Goal: Task Accomplishment & Management: Manage account settings

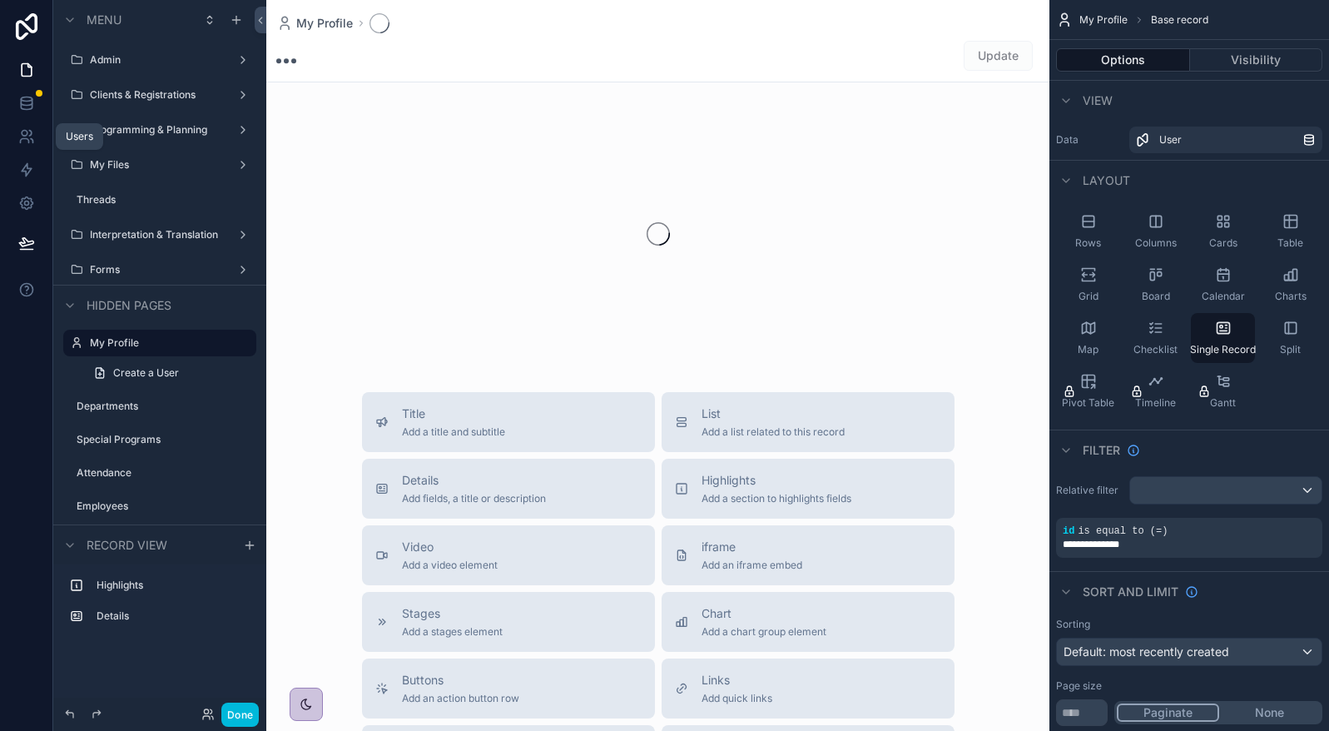
click at [36, 123] on link at bounding box center [26, 136] width 52 height 33
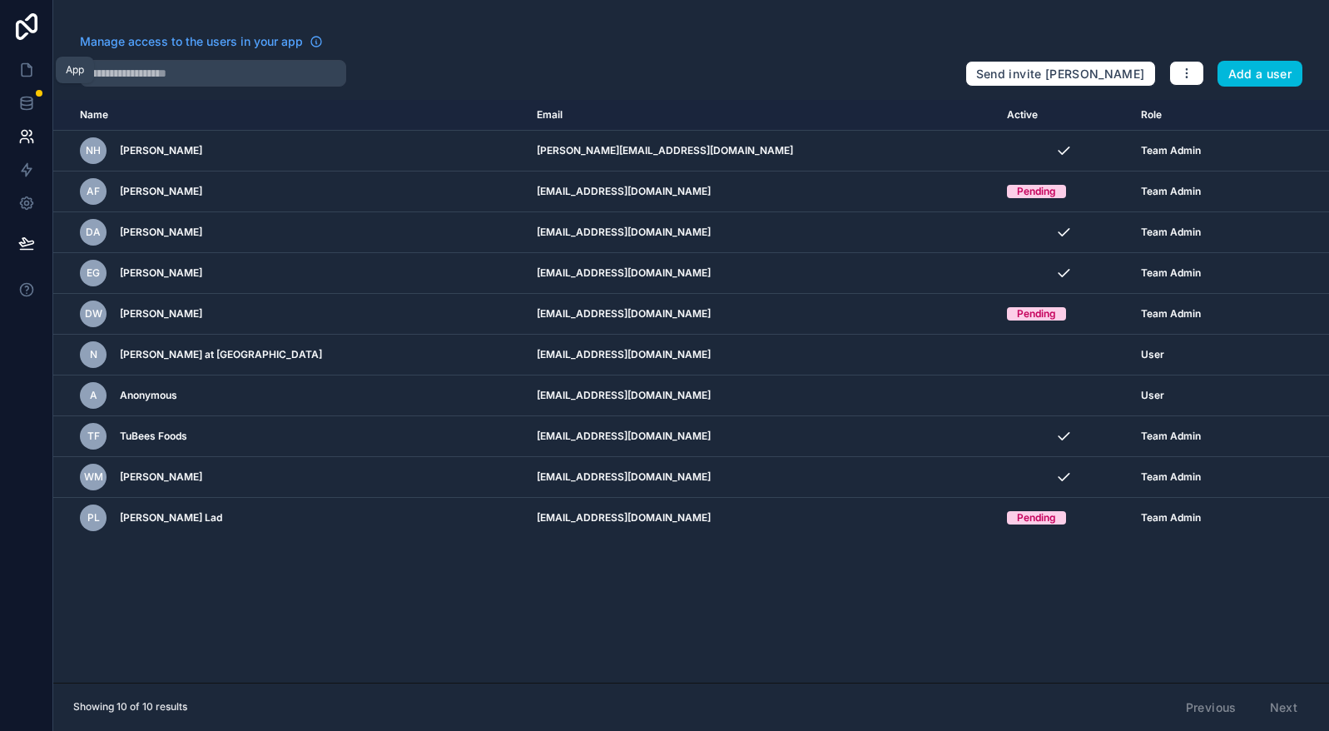
click at [19, 82] on link at bounding box center [26, 69] width 52 height 33
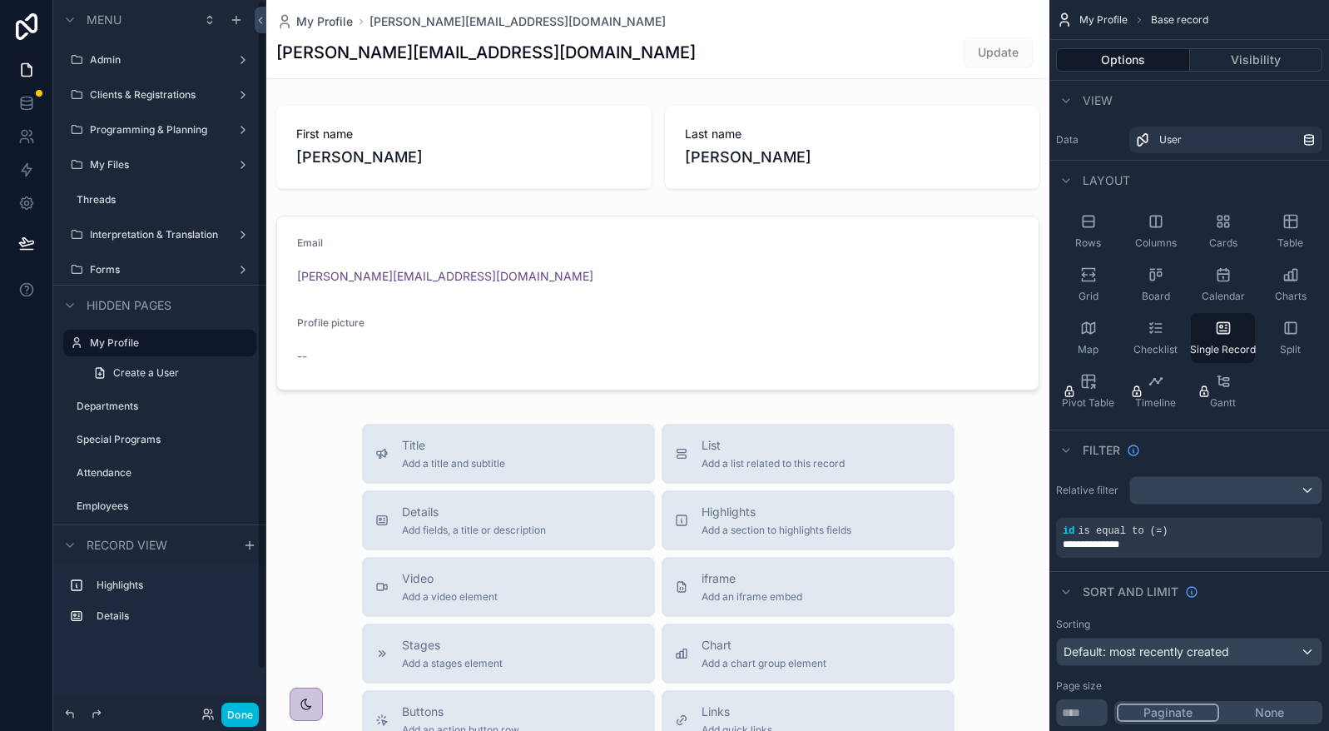
click at [117, 117] on div "Programming & Planning" at bounding box center [160, 130] width 186 height 27
click at [245, 722] on button "Done" at bounding box center [239, 715] width 37 height 24
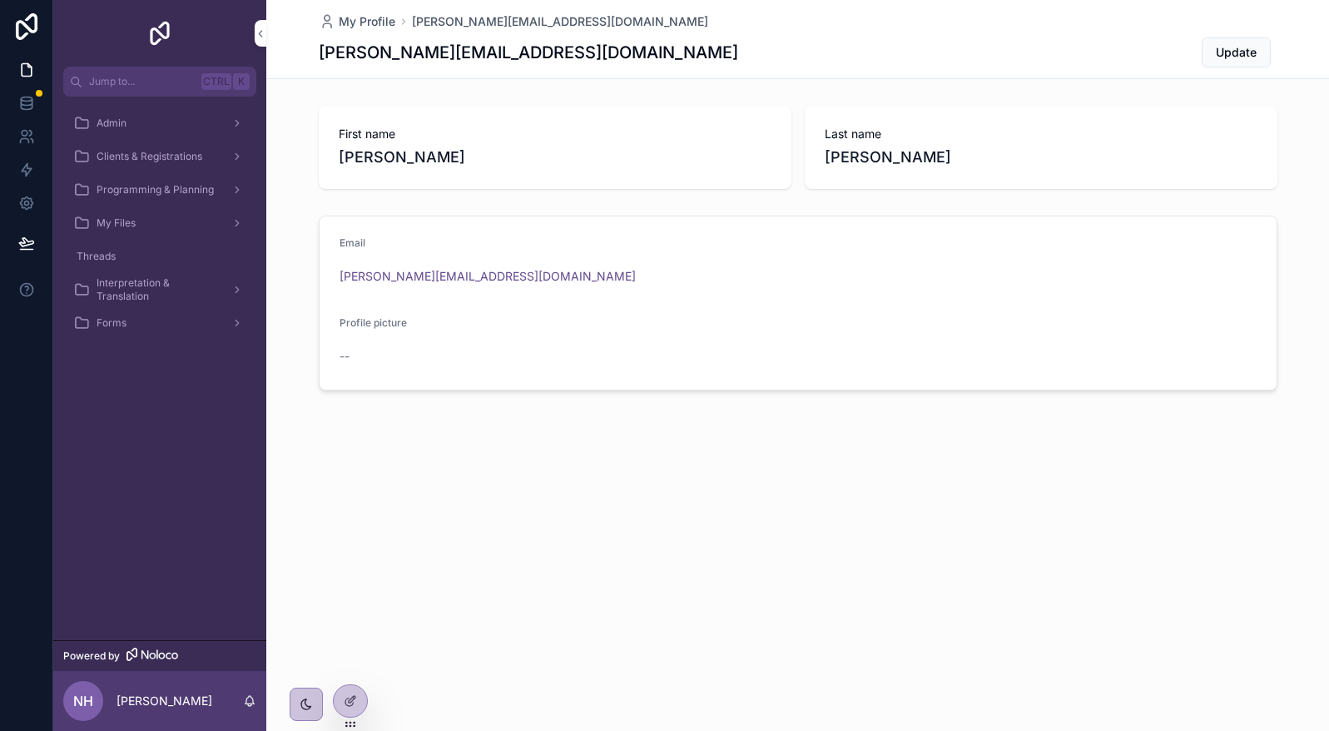
click at [199, 181] on div "Programming & Planning" at bounding box center [159, 189] width 173 height 27
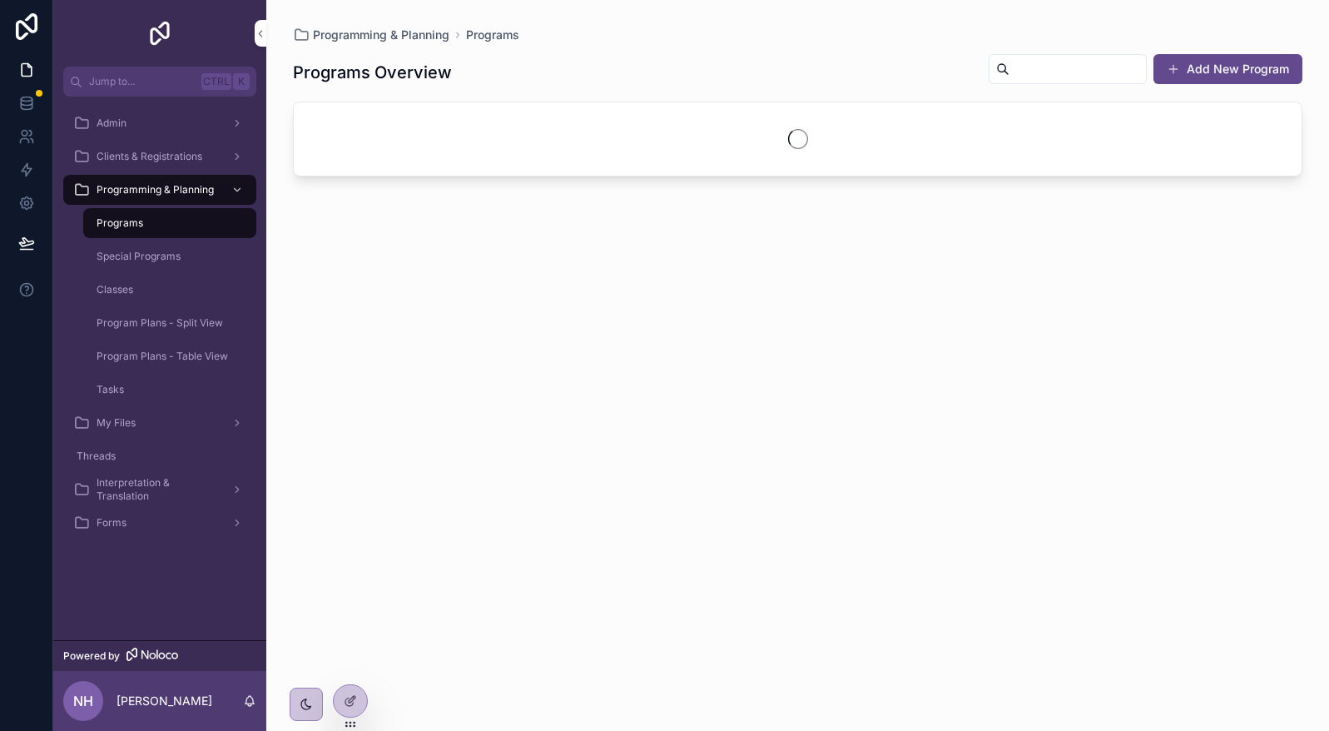
click at [191, 148] on div "Clients & Registrations" at bounding box center [159, 156] width 173 height 27
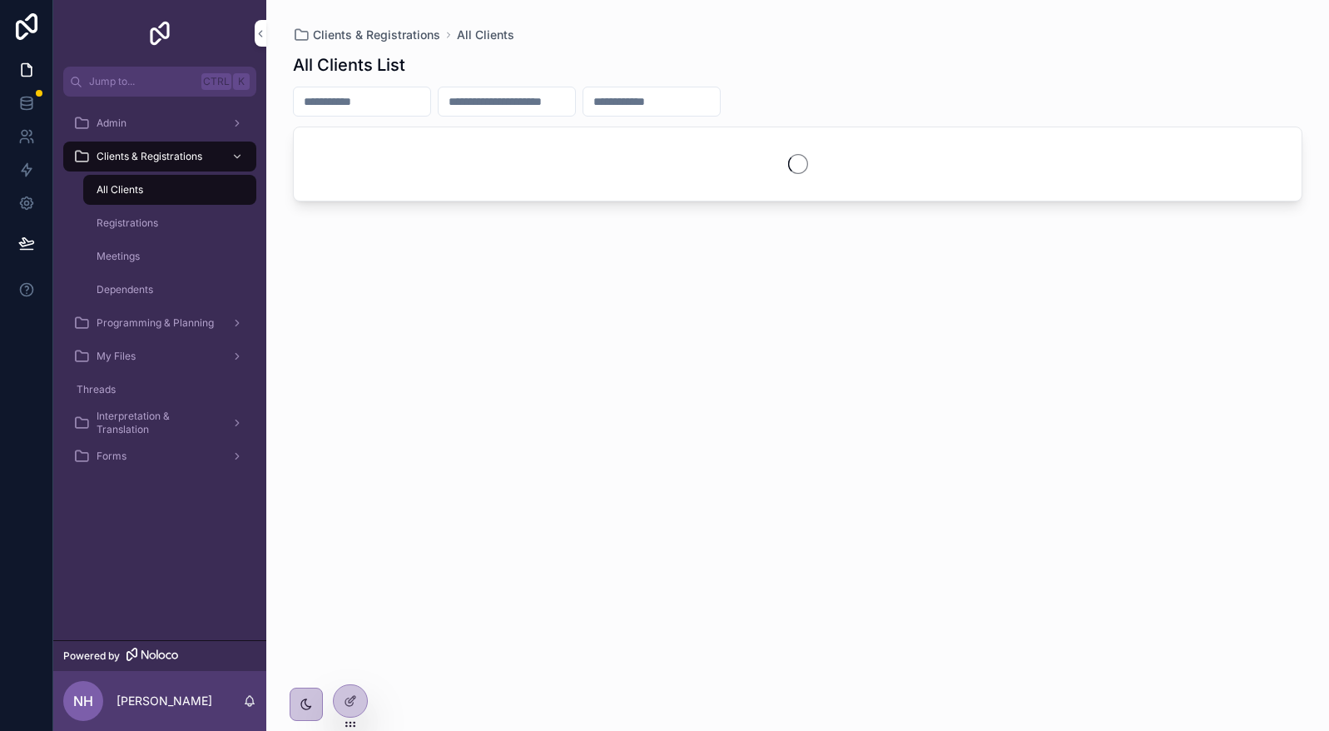
click at [152, 416] on span "Interpretation & Translation" at bounding box center [158, 423] width 122 height 27
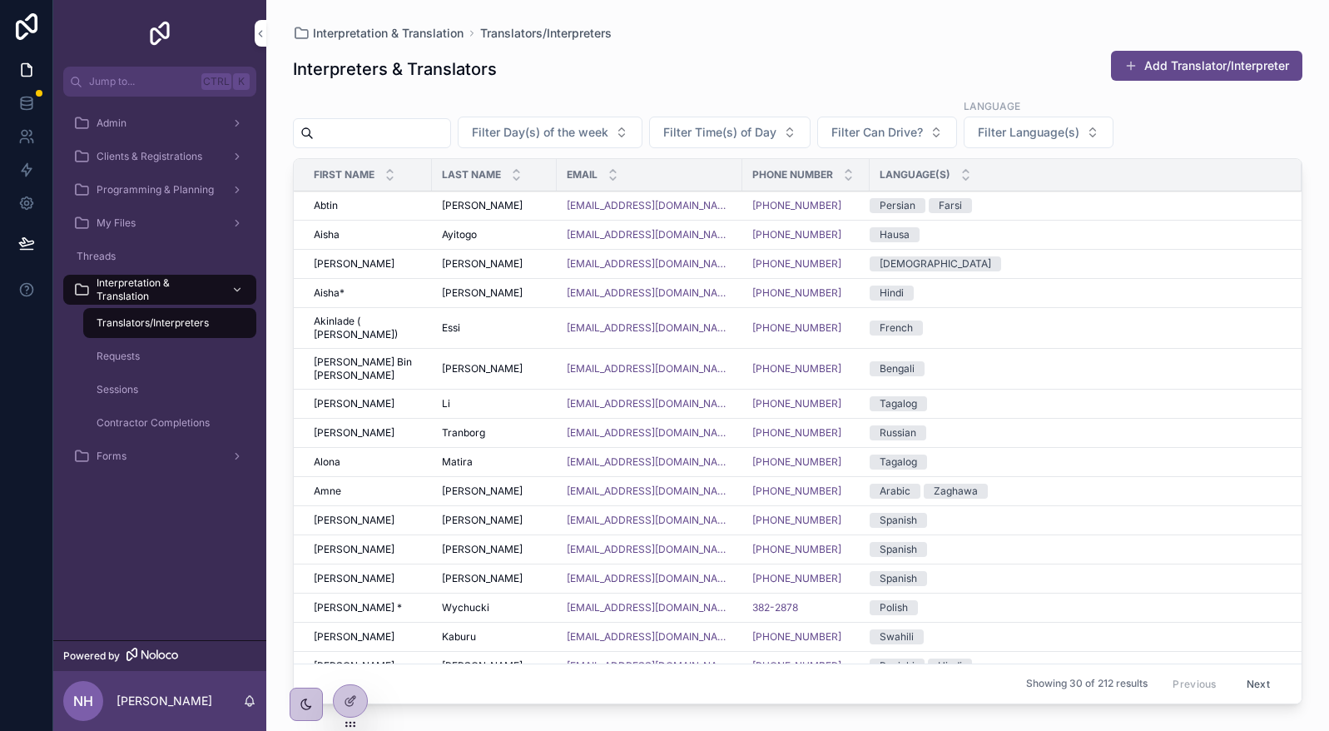
click at [195, 365] on div "Requests" at bounding box center [169, 356] width 153 height 27
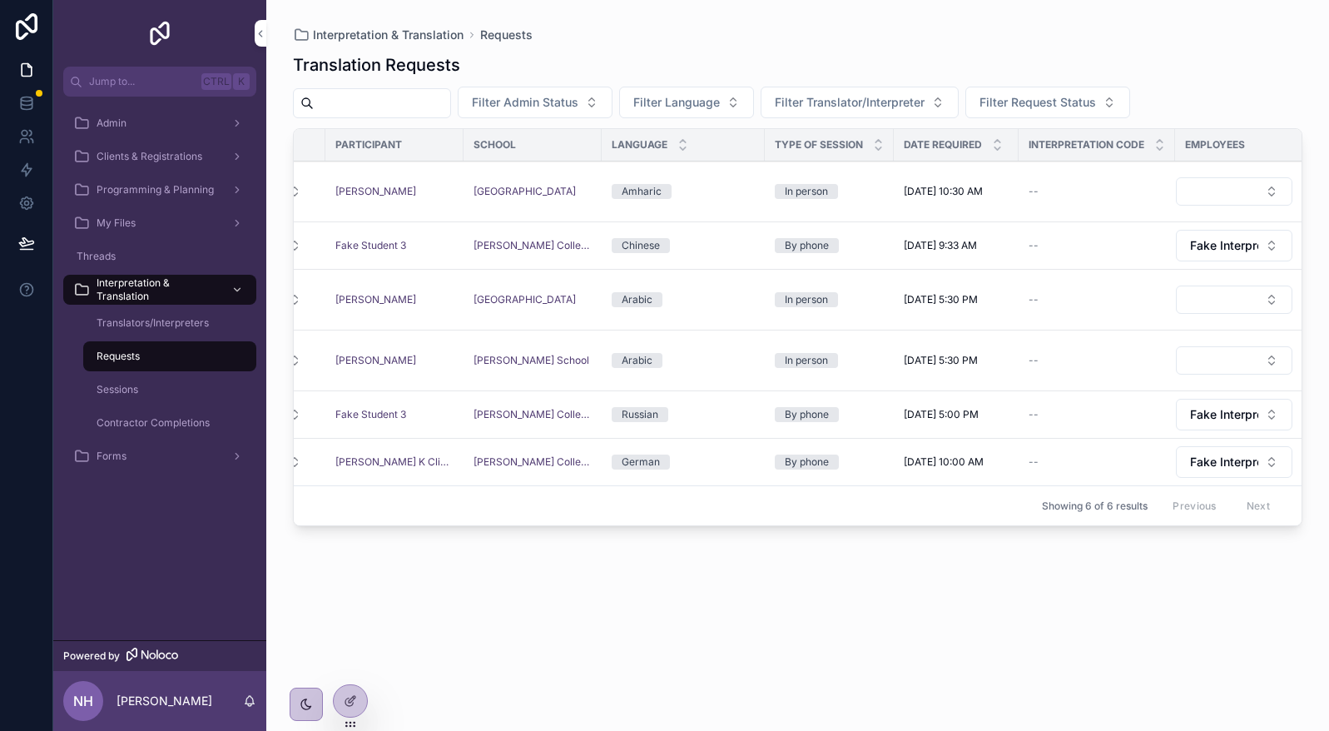
scroll to position [0, 113]
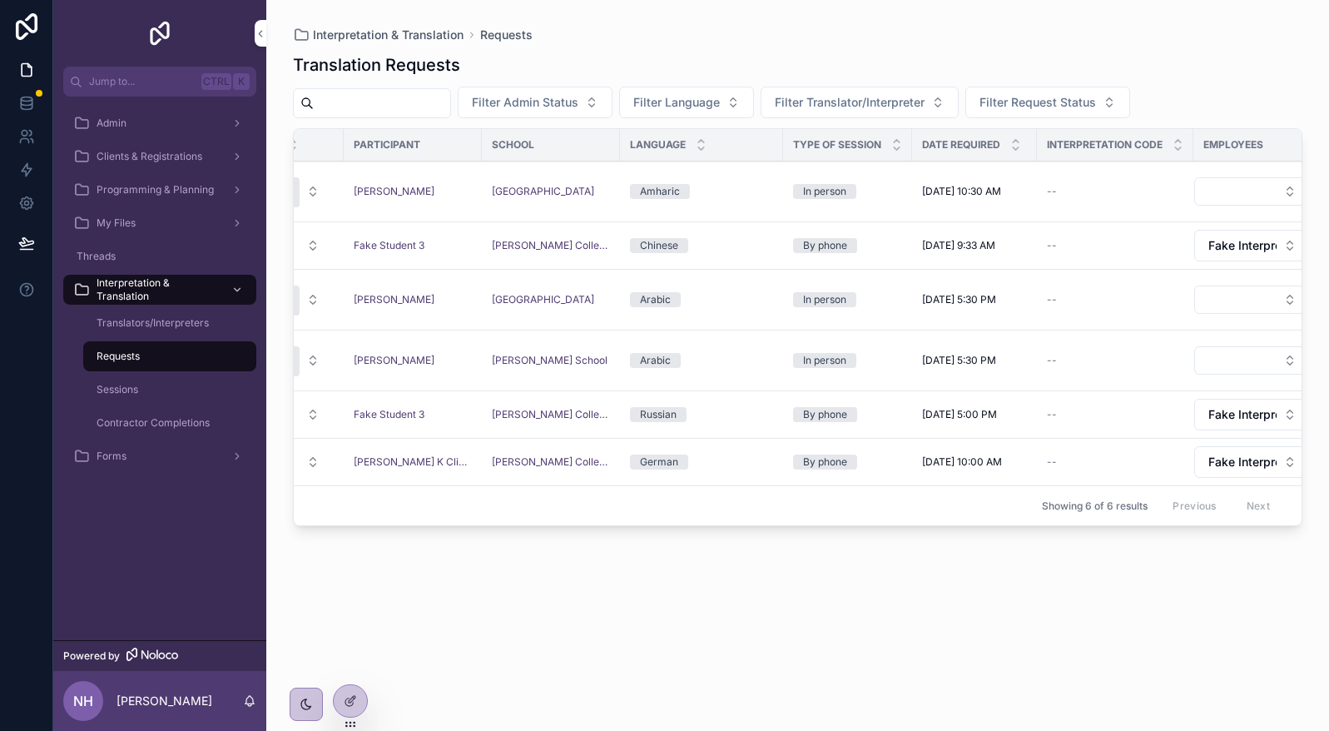
click at [17, 14] on icon at bounding box center [26, 26] width 33 height 27
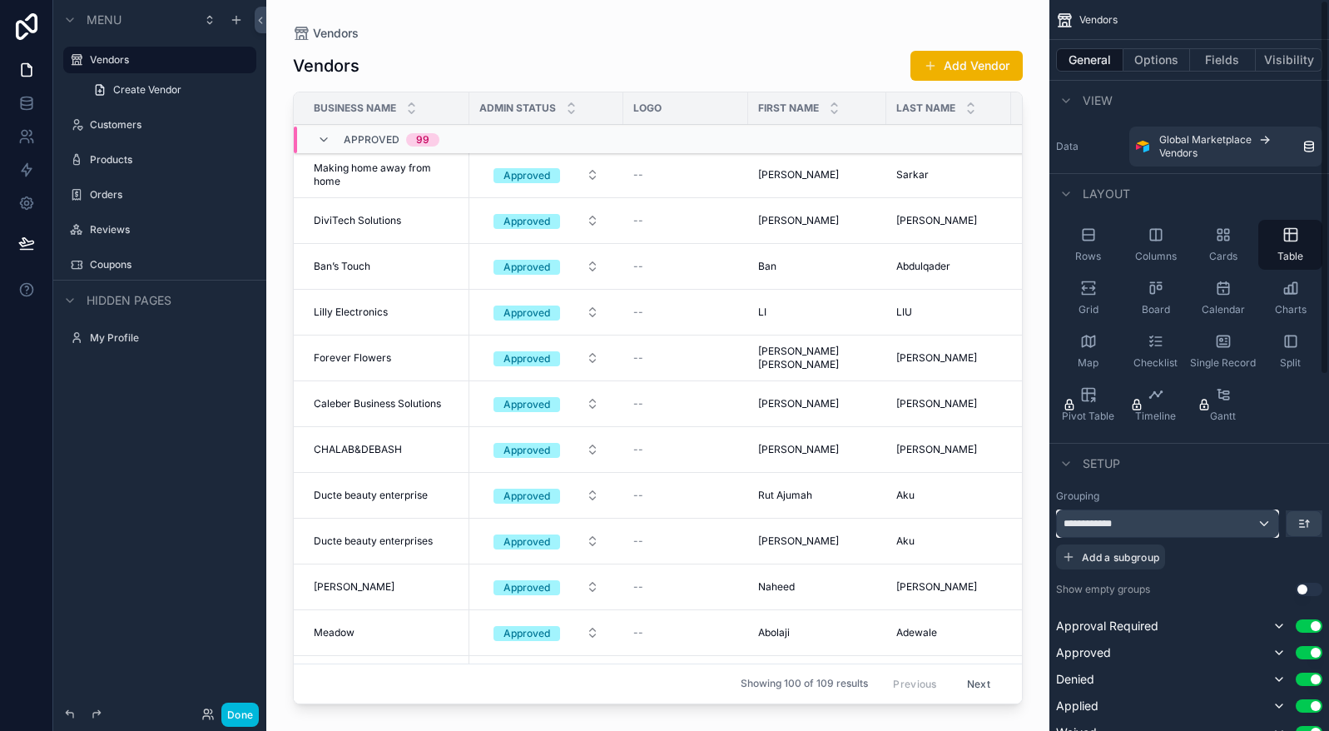
click at [1148, 524] on div "**********" at bounding box center [1167, 523] width 221 height 27
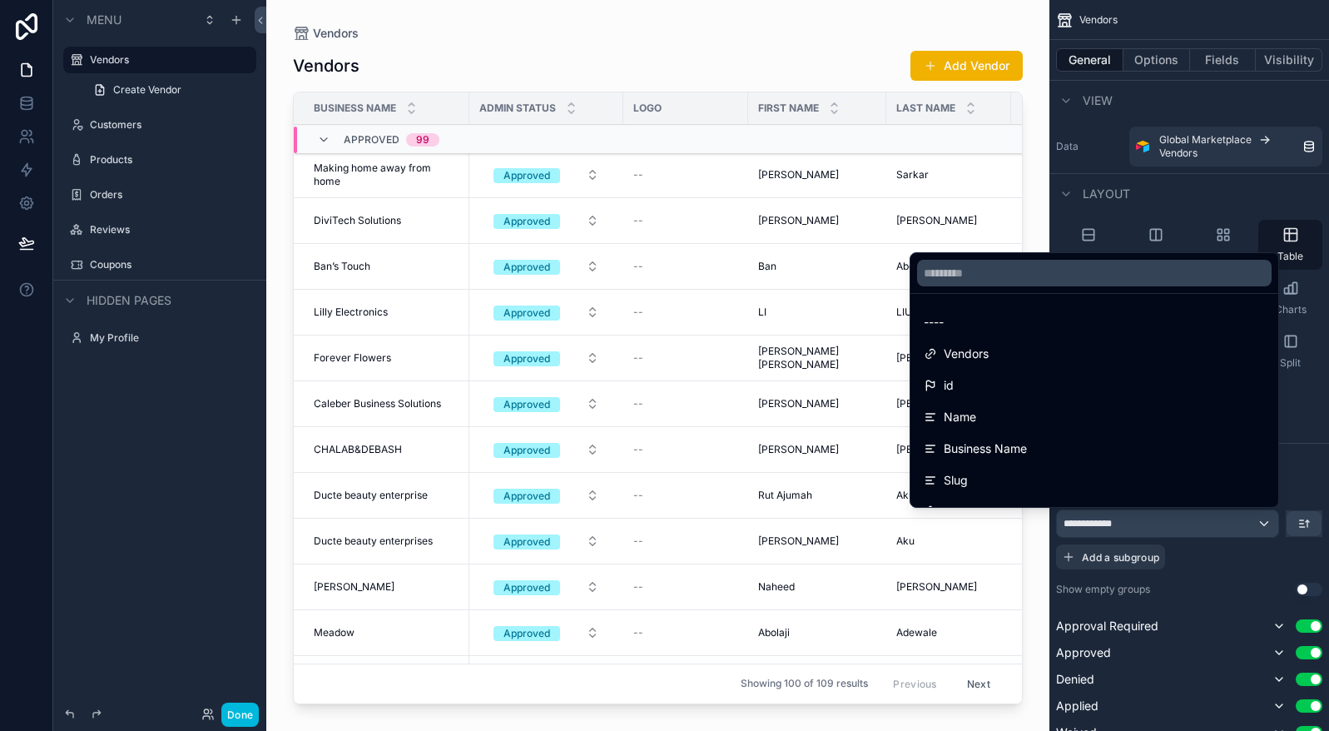
click at [1132, 332] on div "----" at bounding box center [1094, 322] width 361 height 30
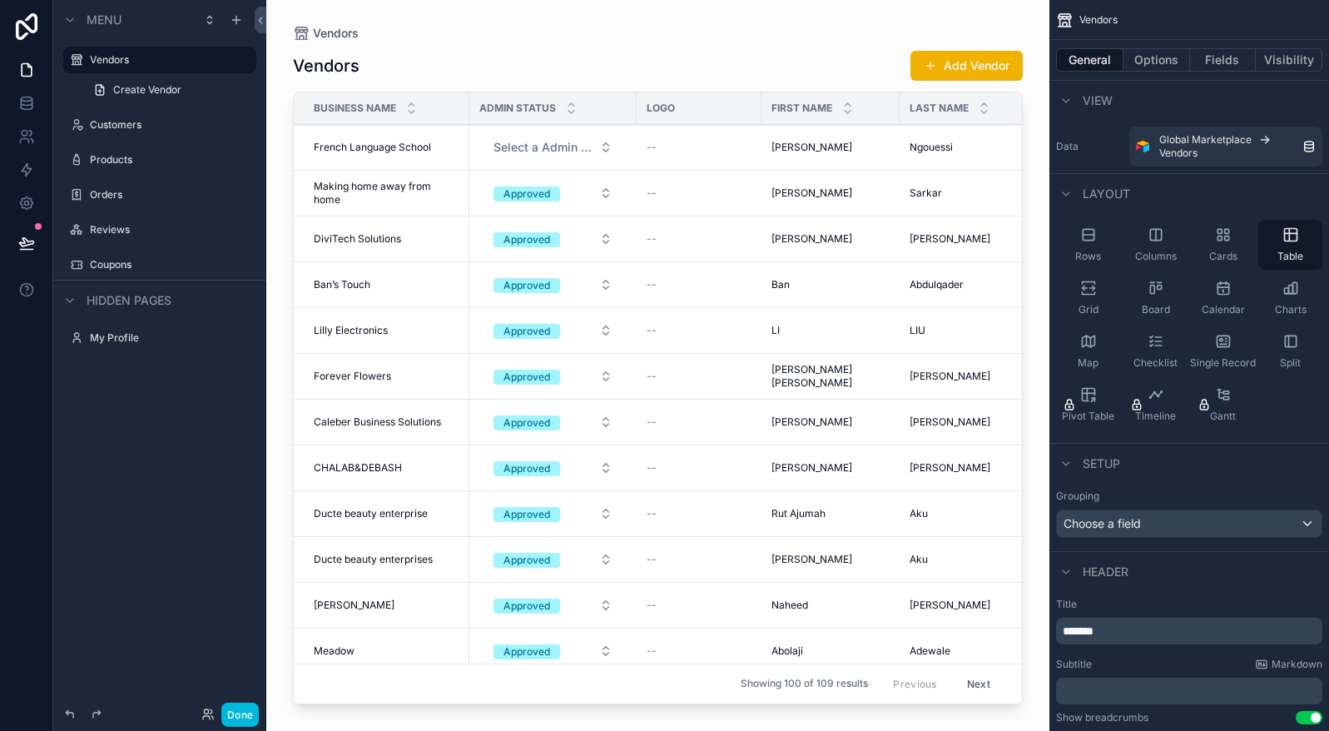
click at [671, 28] on div "scrollable content" at bounding box center [657, 355] width 783 height 711
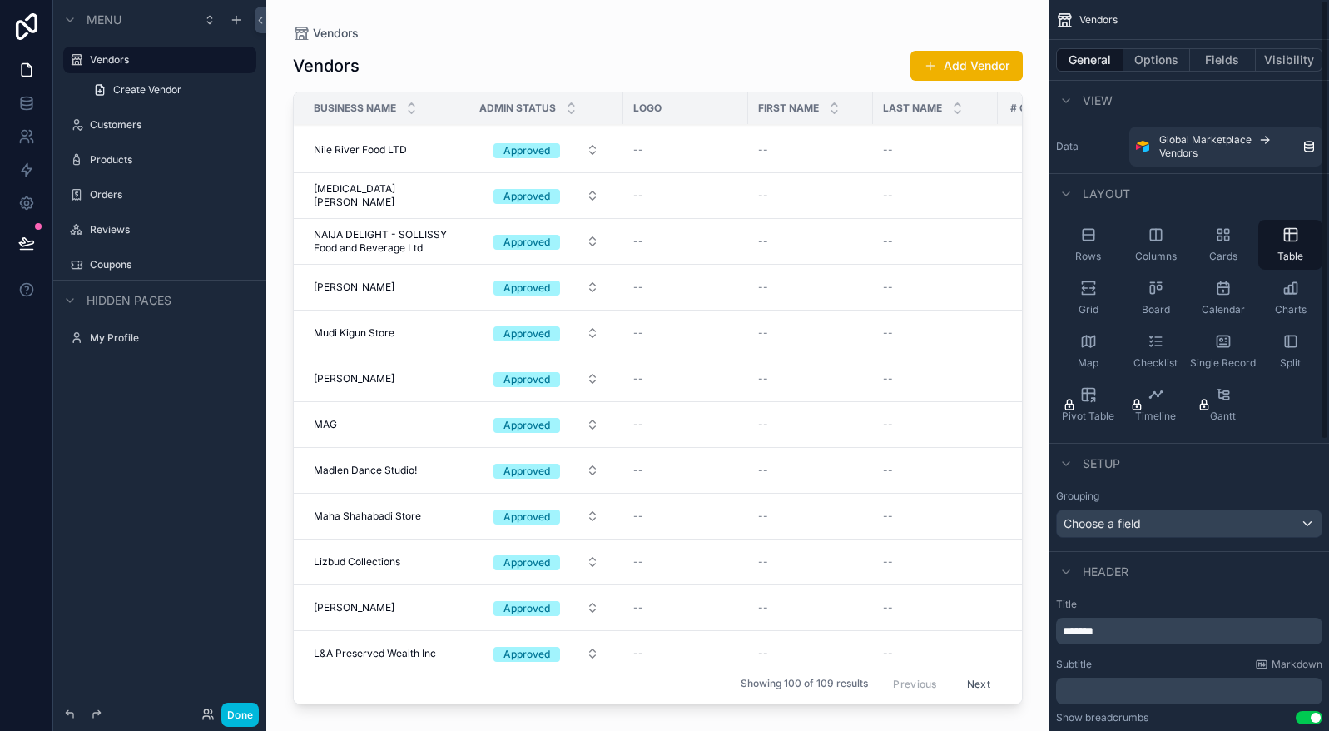
click at [1150, 48] on button "Options" at bounding box center [1157, 59] width 67 height 23
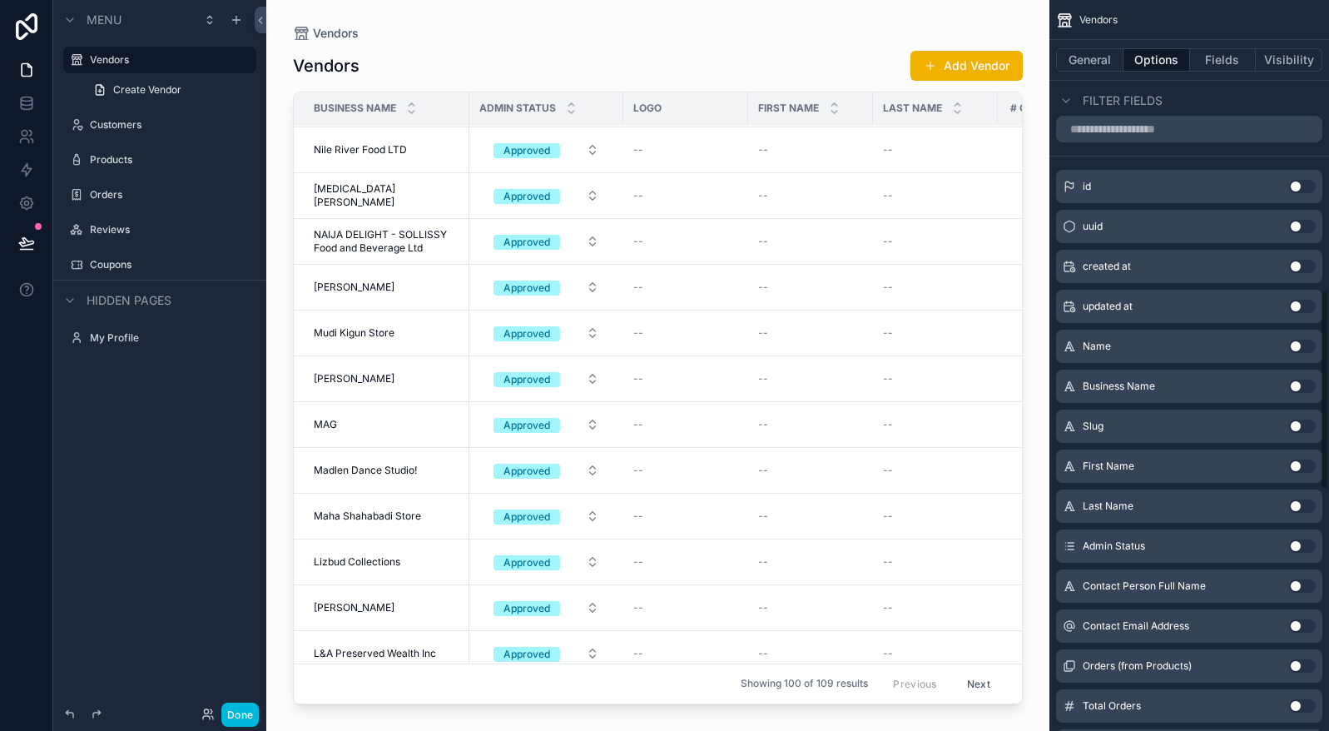
scroll to position [1165, 0]
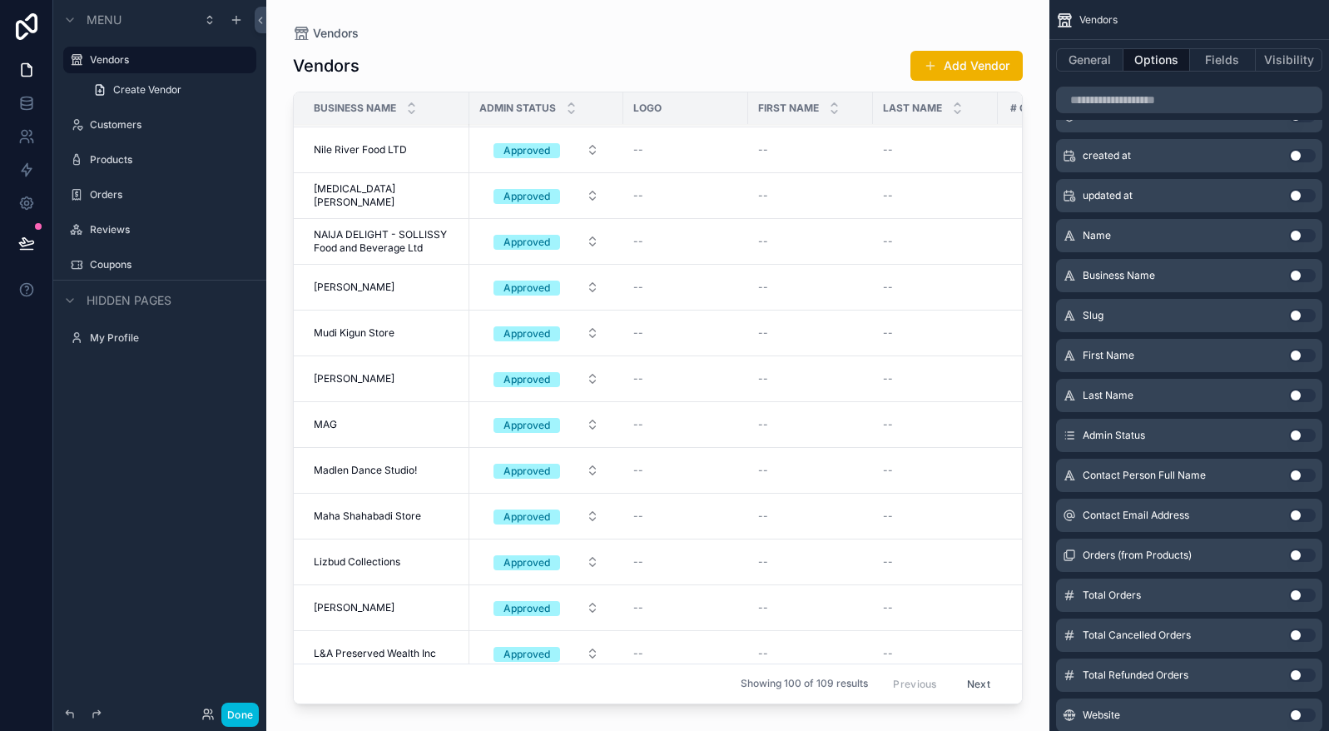
click at [1307, 438] on button "Use setting" at bounding box center [1302, 435] width 27 height 13
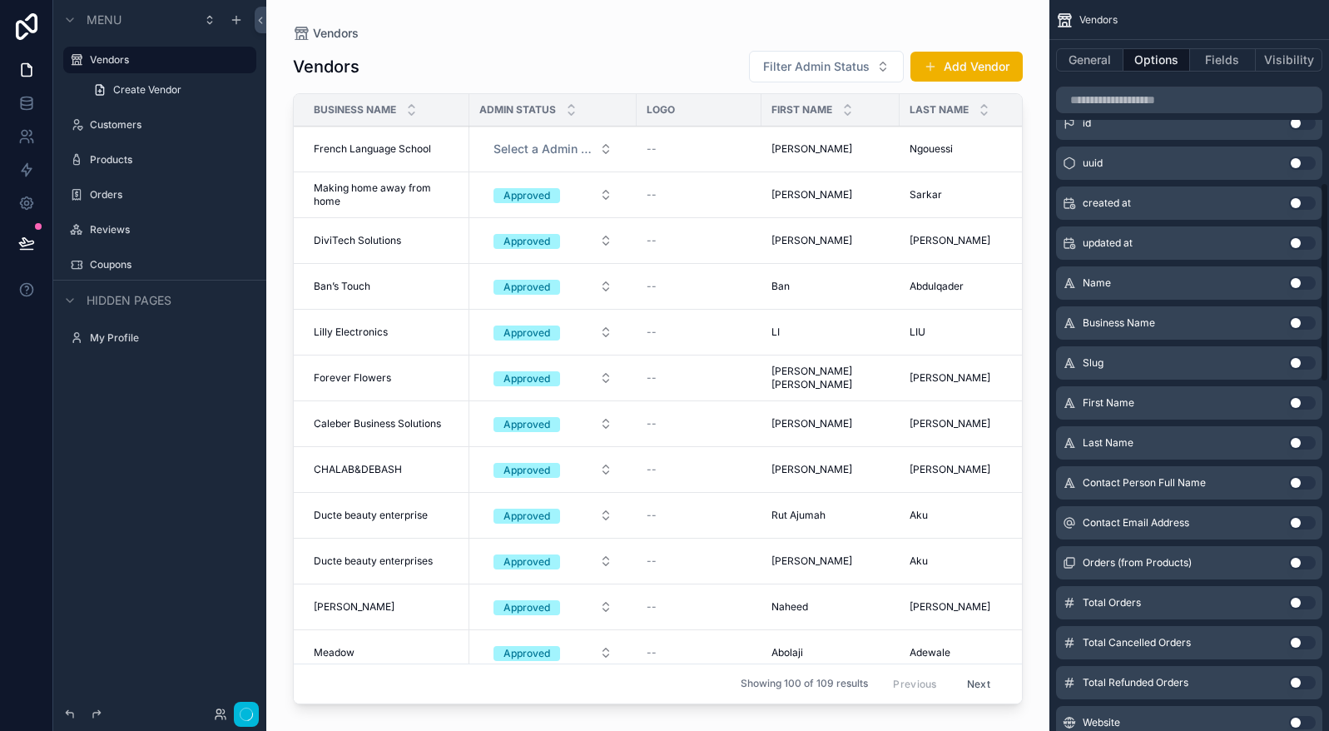
scroll to position [666, 0]
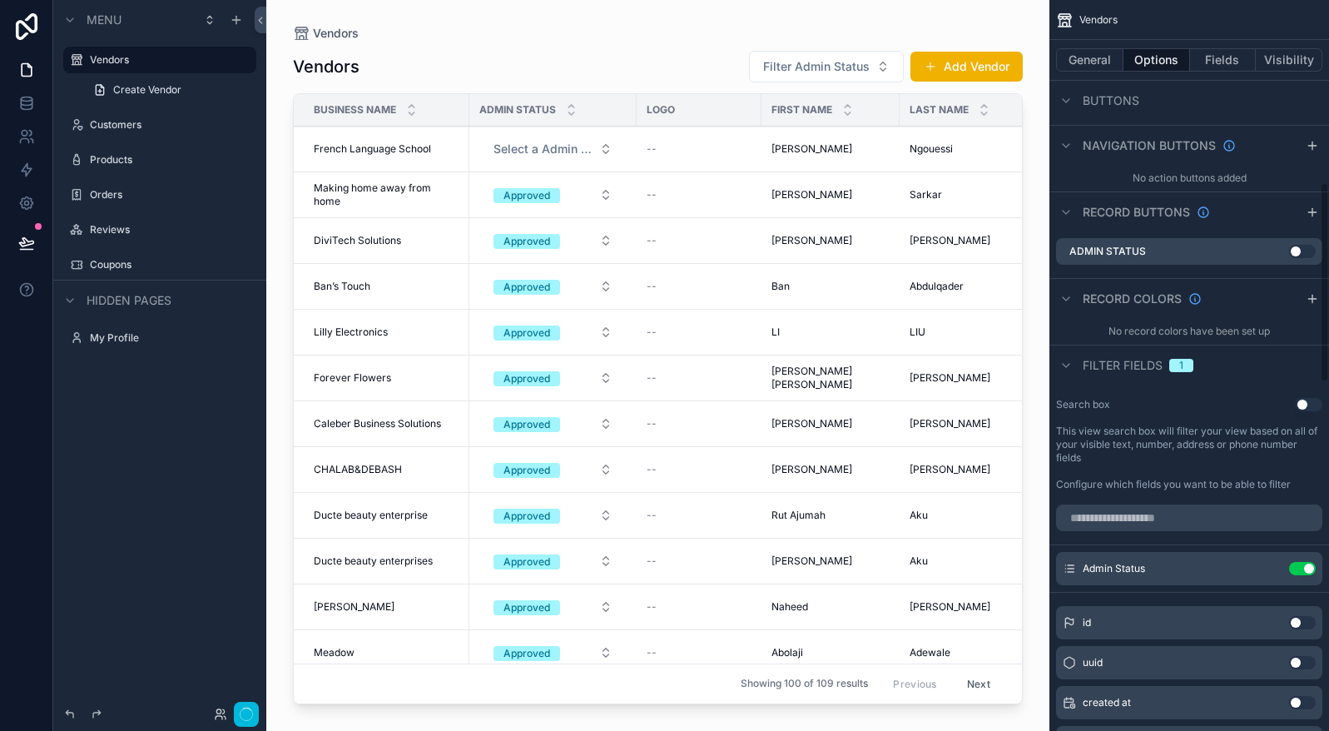
click at [0, 0] on icon "scrollable content" at bounding box center [0, 0] width 0 height 0
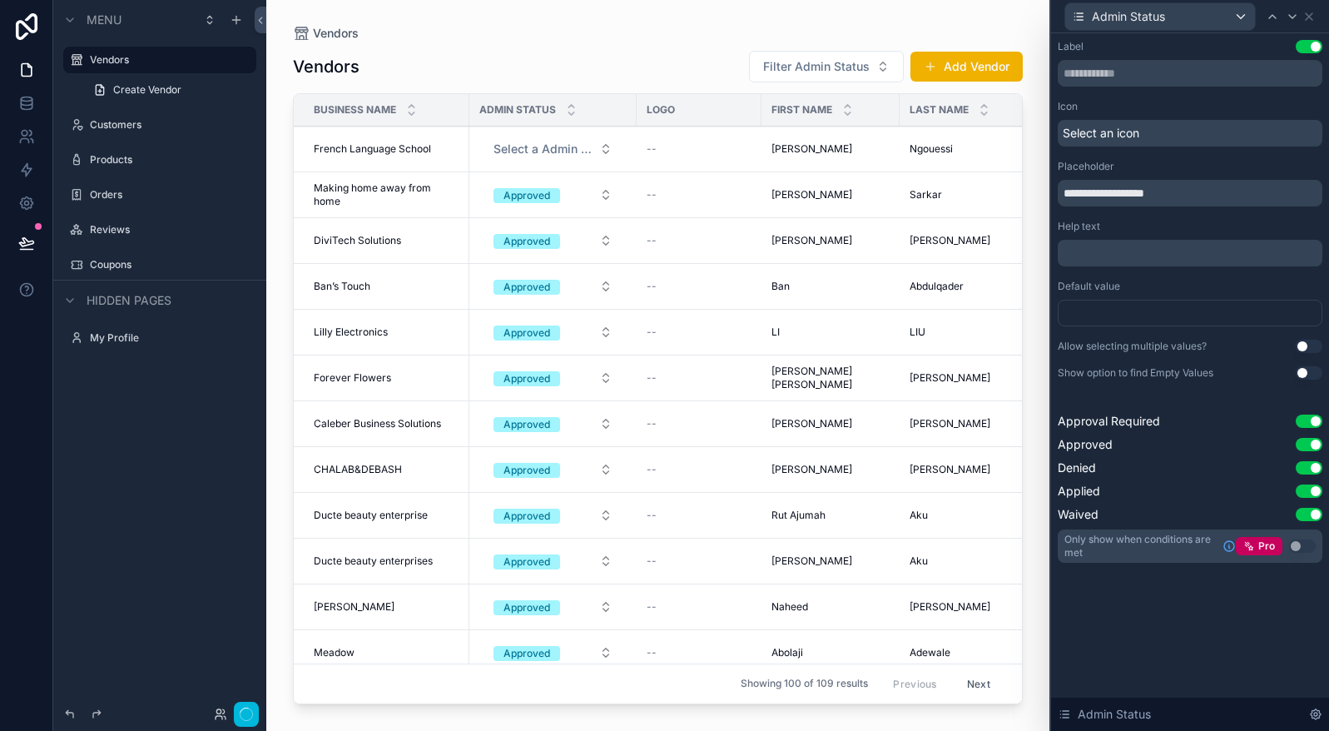
click at [862, 72] on span "Filter Admin Status" at bounding box center [816, 66] width 107 height 17
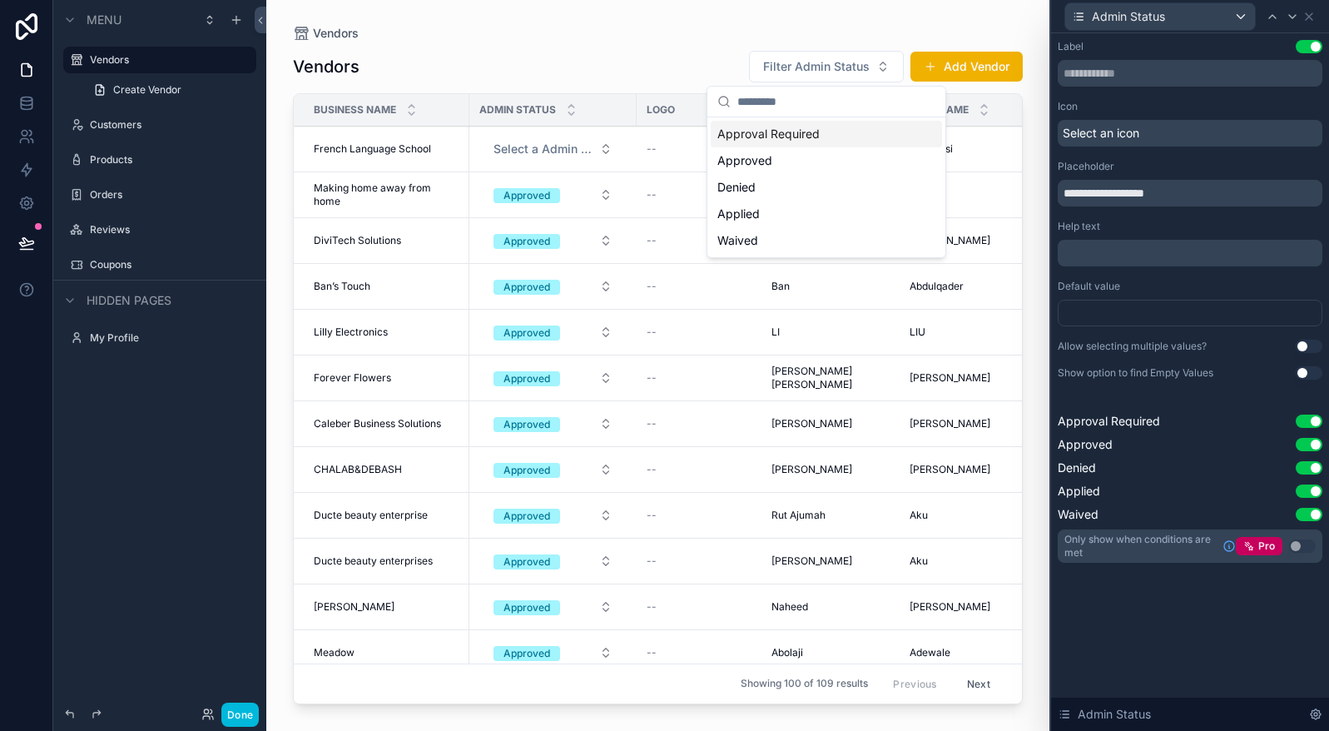
click at [862, 72] on span "Filter Admin Status" at bounding box center [816, 66] width 107 height 17
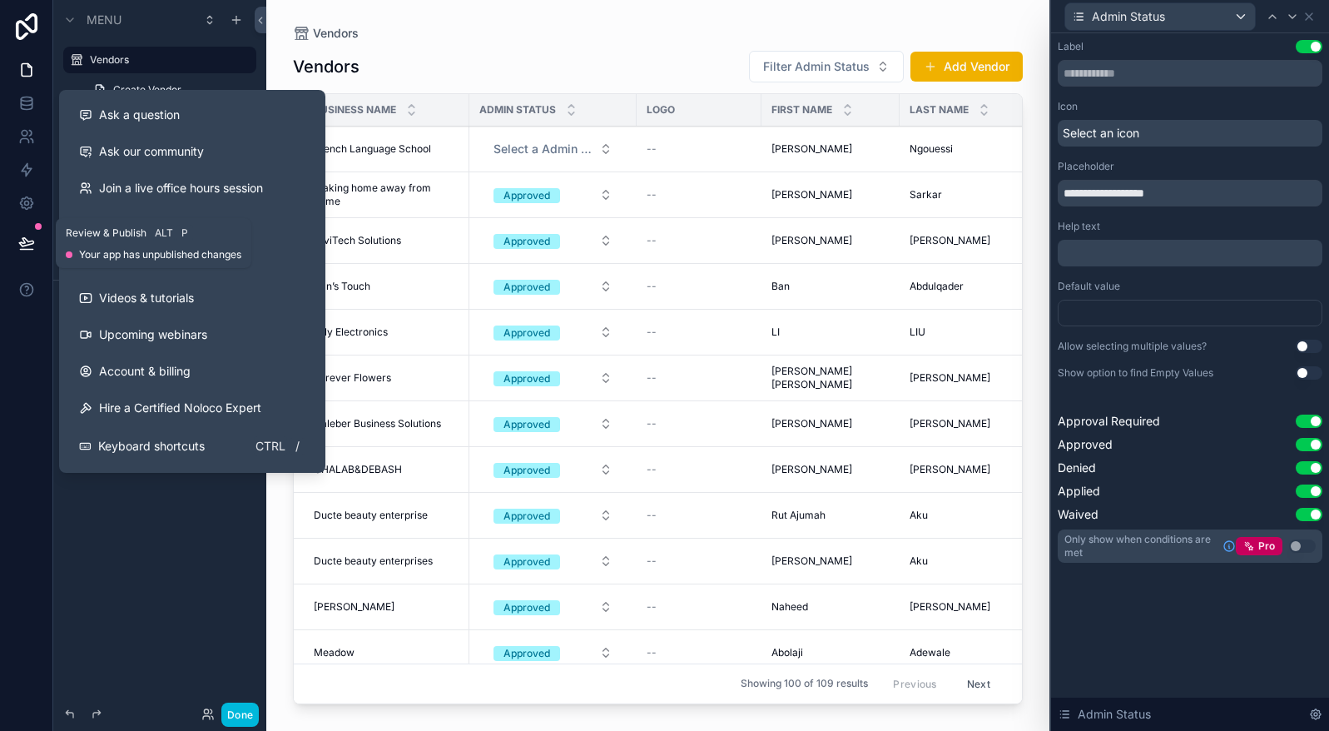
click at [26, 246] on icon at bounding box center [26, 242] width 14 height 8
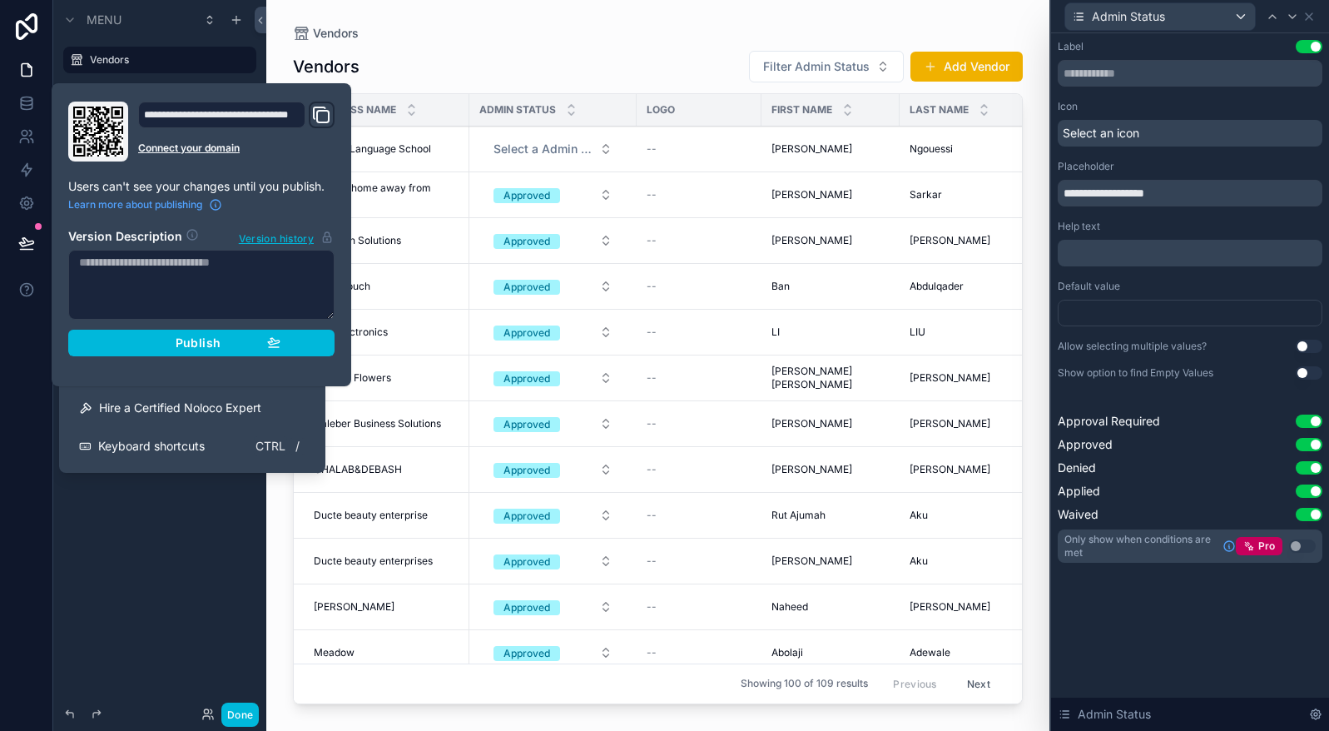
click at [261, 340] on div "Publish" at bounding box center [201, 342] width 158 height 15
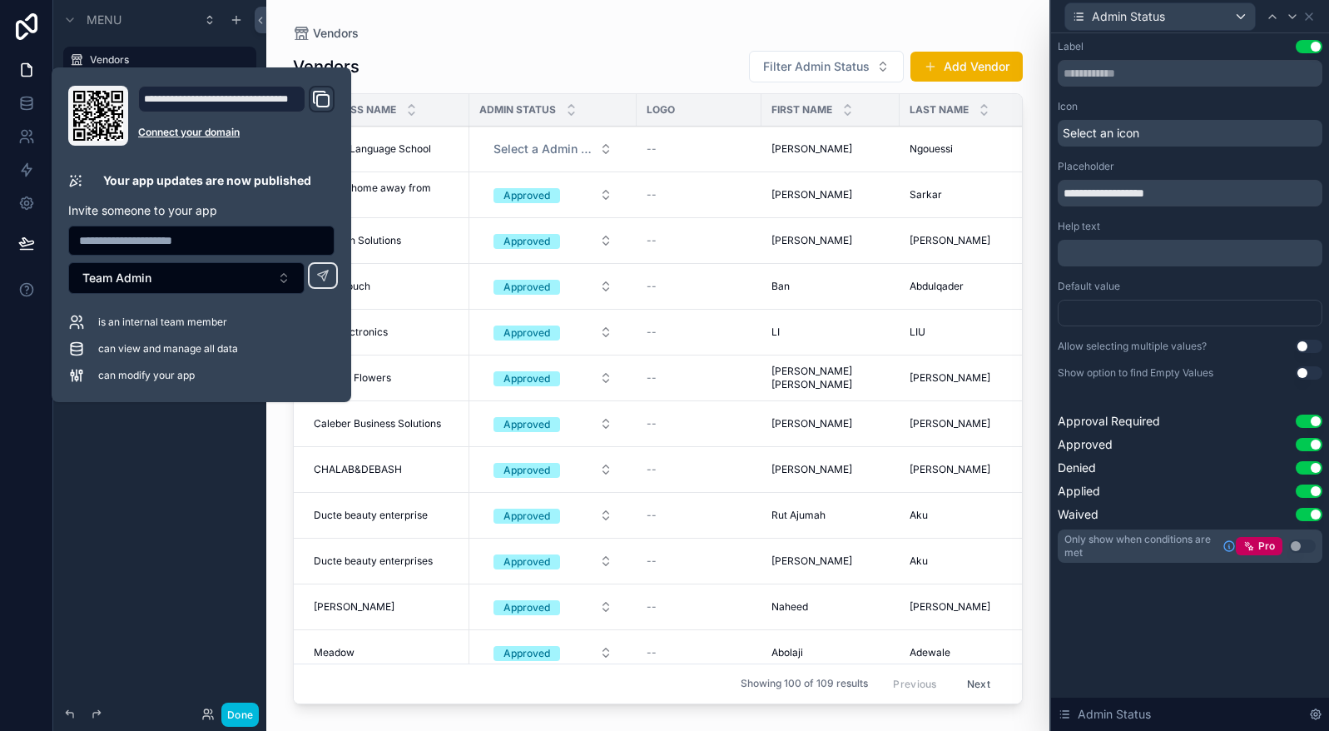
click at [445, 29] on div "Vendors" at bounding box center [658, 33] width 730 height 13
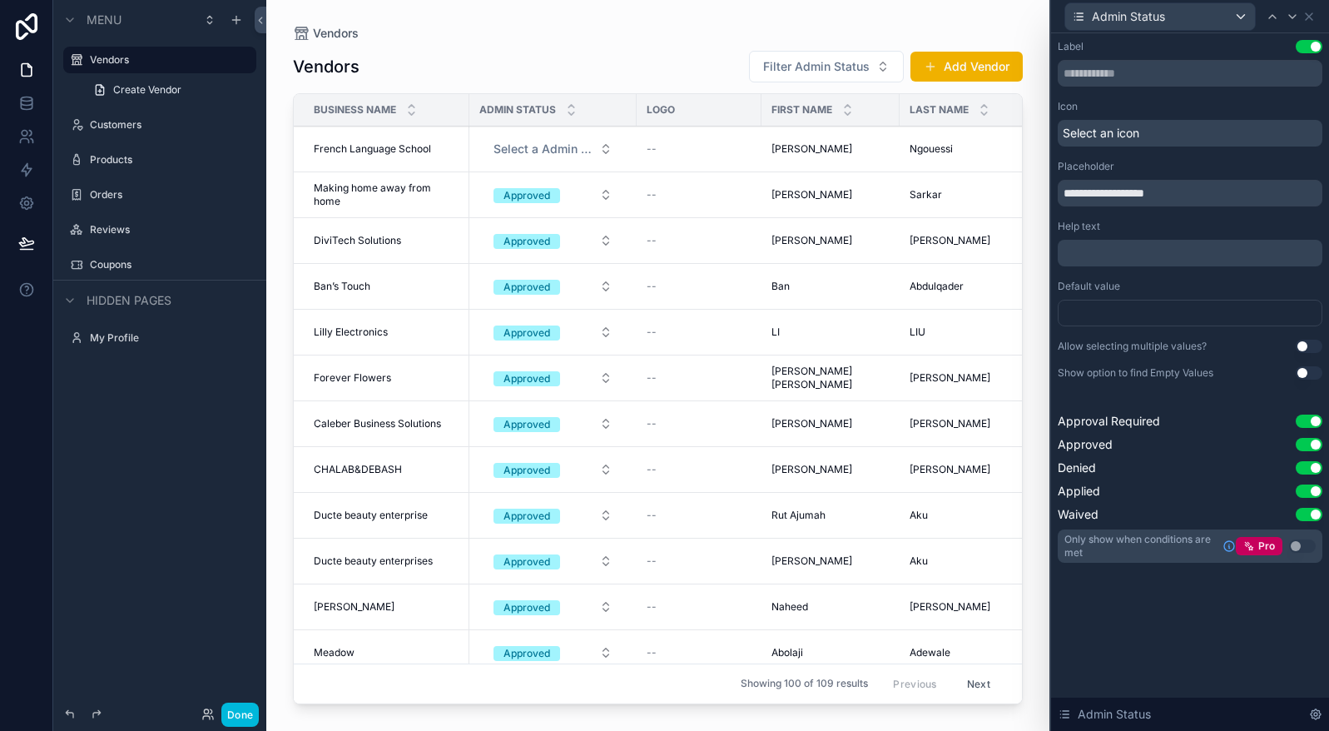
click at [30, 21] on icon at bounding box center [26, 26] width 33 height 27
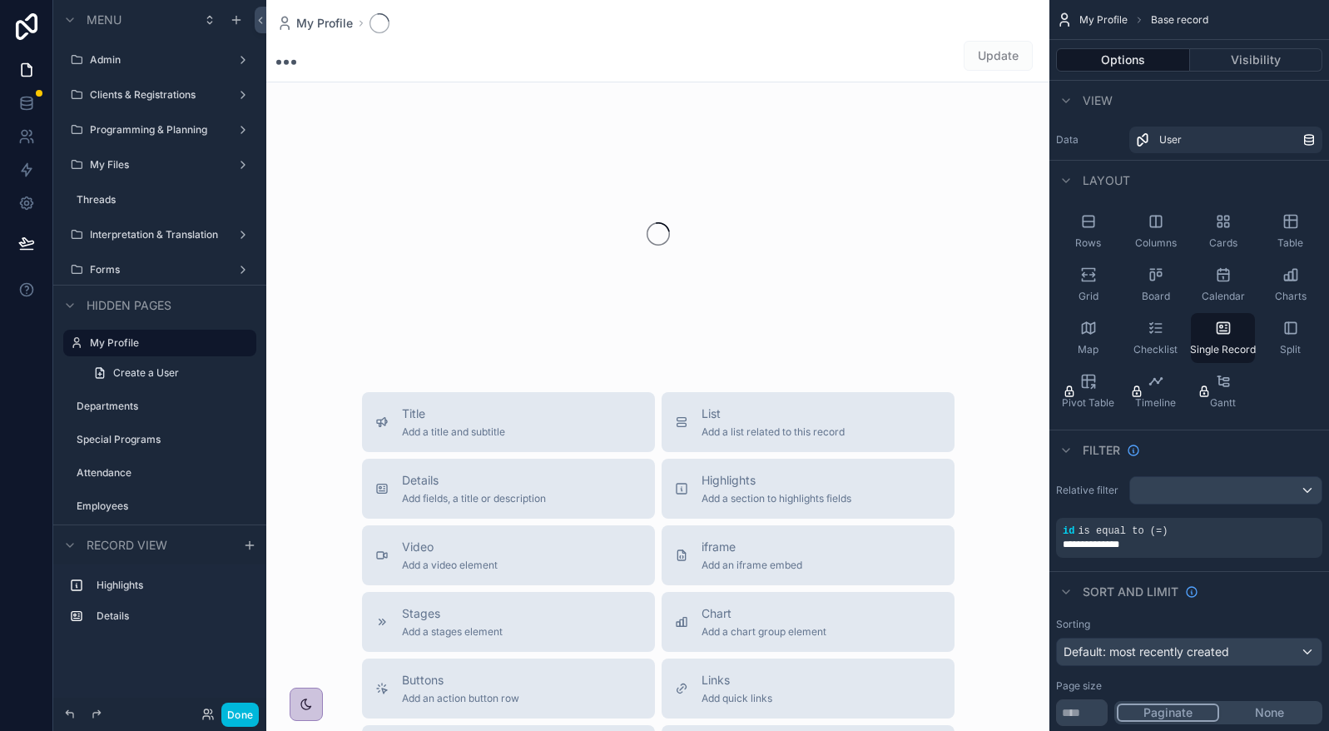
drag, startPoint x: 0, startPoint y: 0, endPoint x: 229, endPoint y: 707, distance: 742.8
click at [229, 714] on button "Done" at bounding box center [239, 715] width 37 height 24
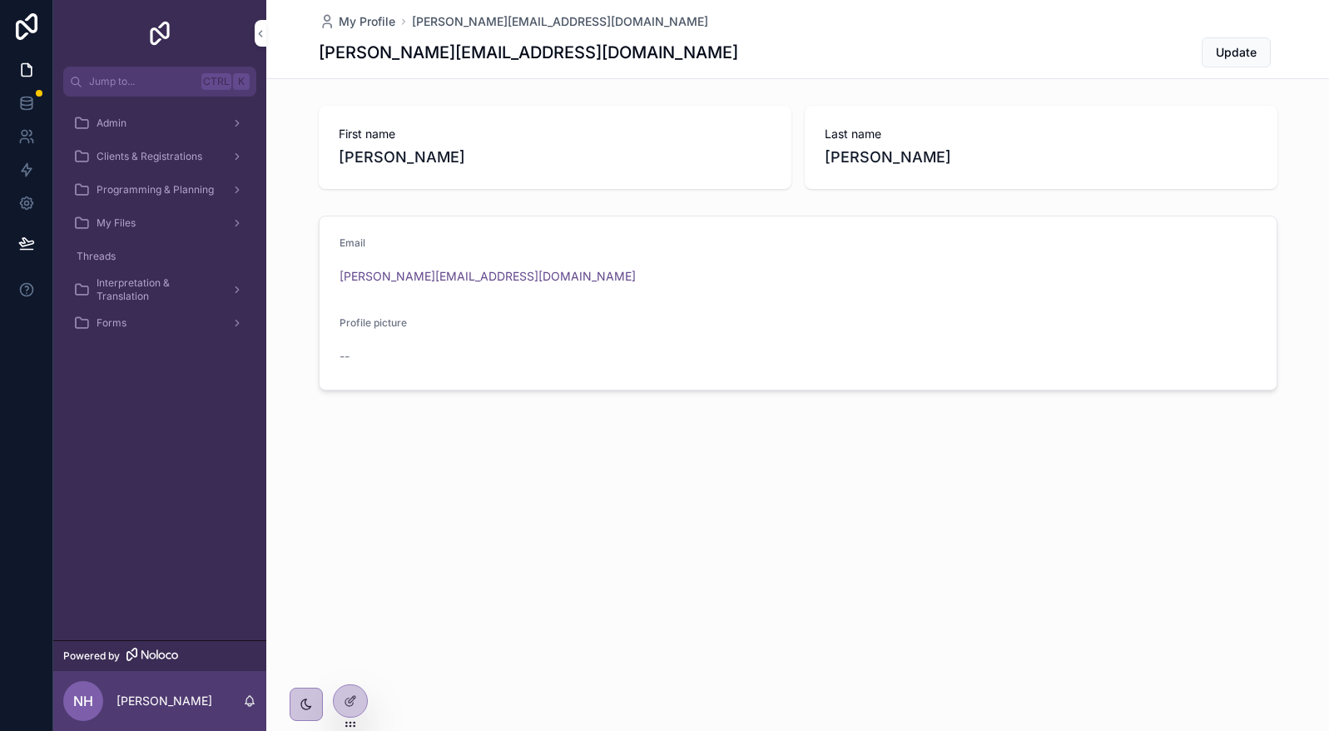
click at [194, 159] on span "Clients & Registrations" at bounding box center [150, 156] width 106 height 13
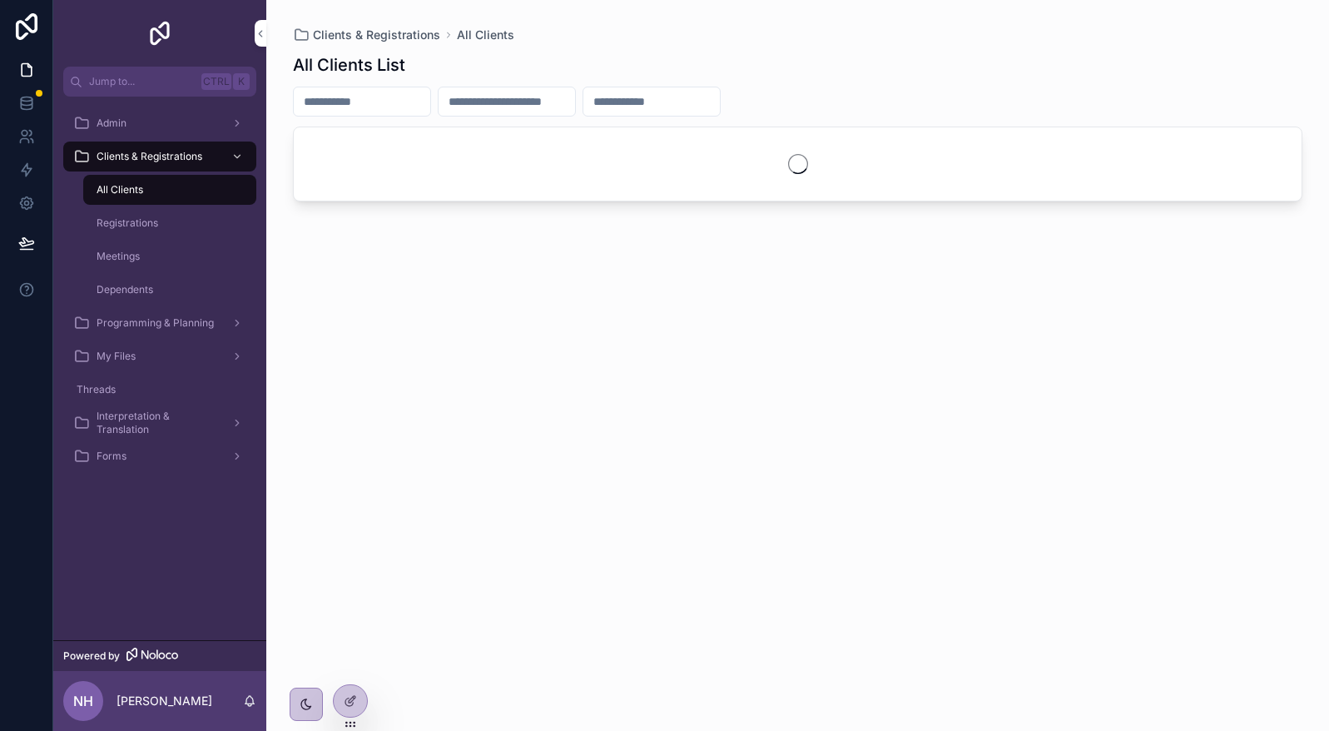
click at [186, 310] on div "Programming & Planning" at bounding box center [159, 323] width 173 height 27
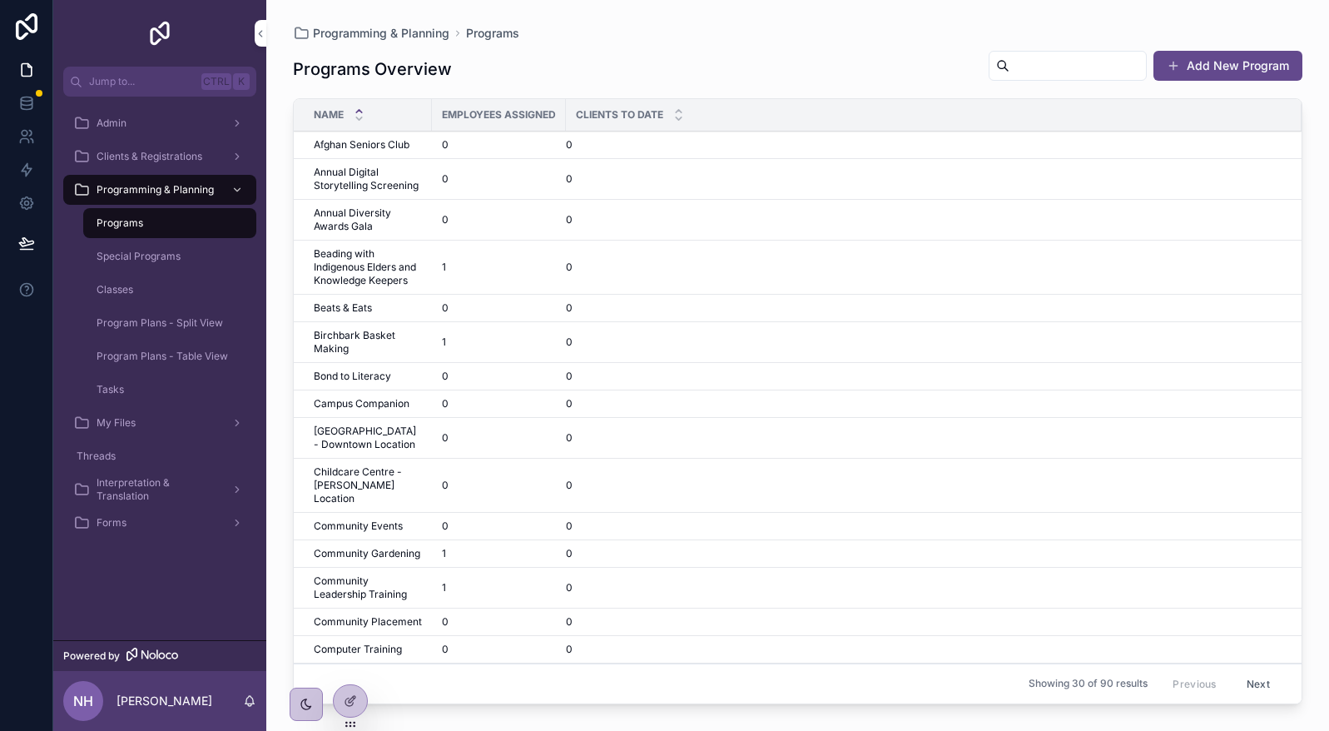
click at [161, 126] on div "Admin" at bounding box center [159, 123] width 173 height 27
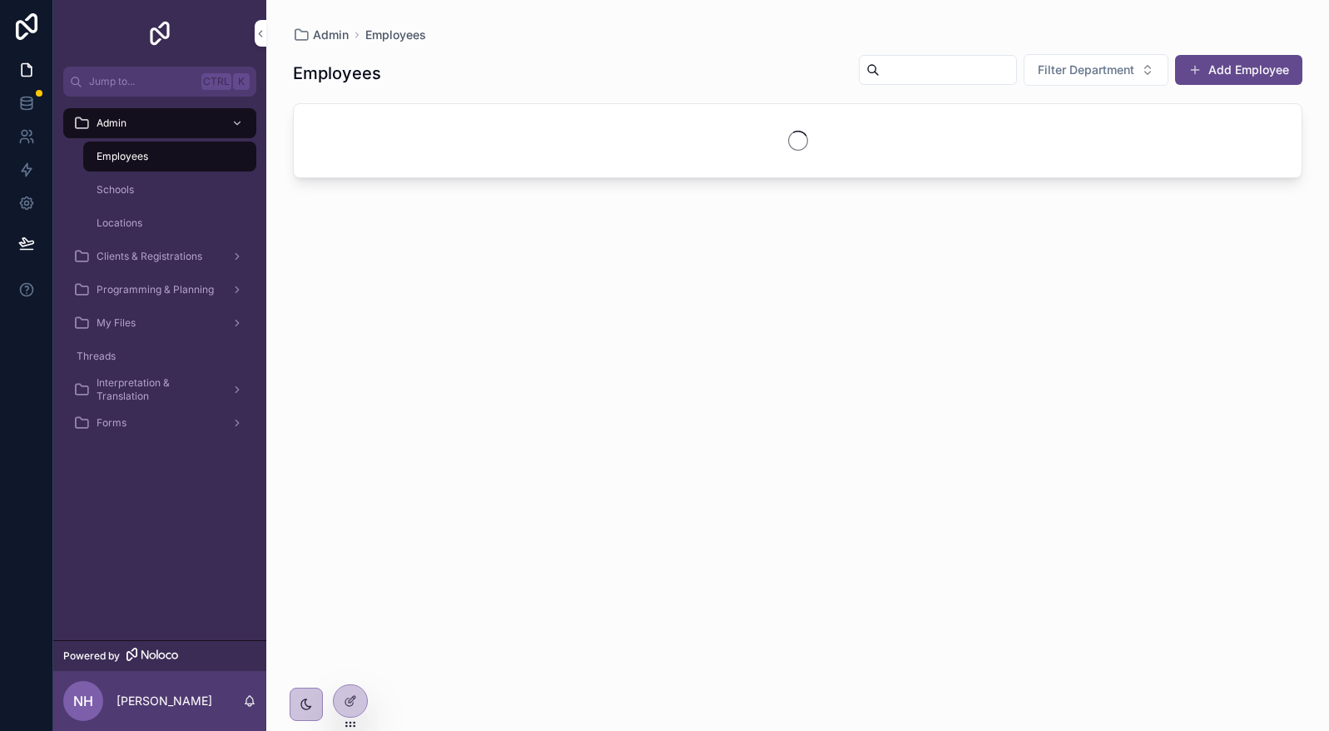
click at [170, 258] on span "Clients & Registrations" at bounding box center [150, 256] width 106 height 13
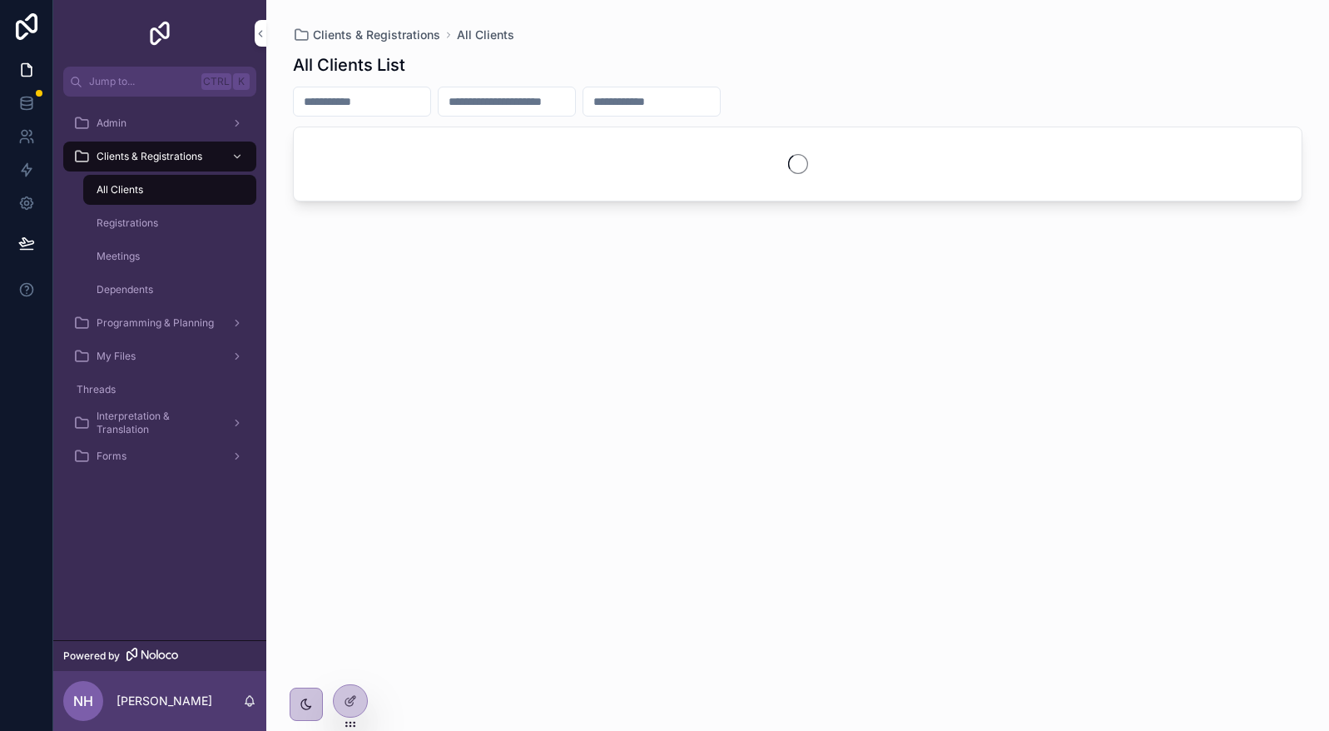
click at [351, 687] on div at bounding box center [350, 701] width 33 height 32
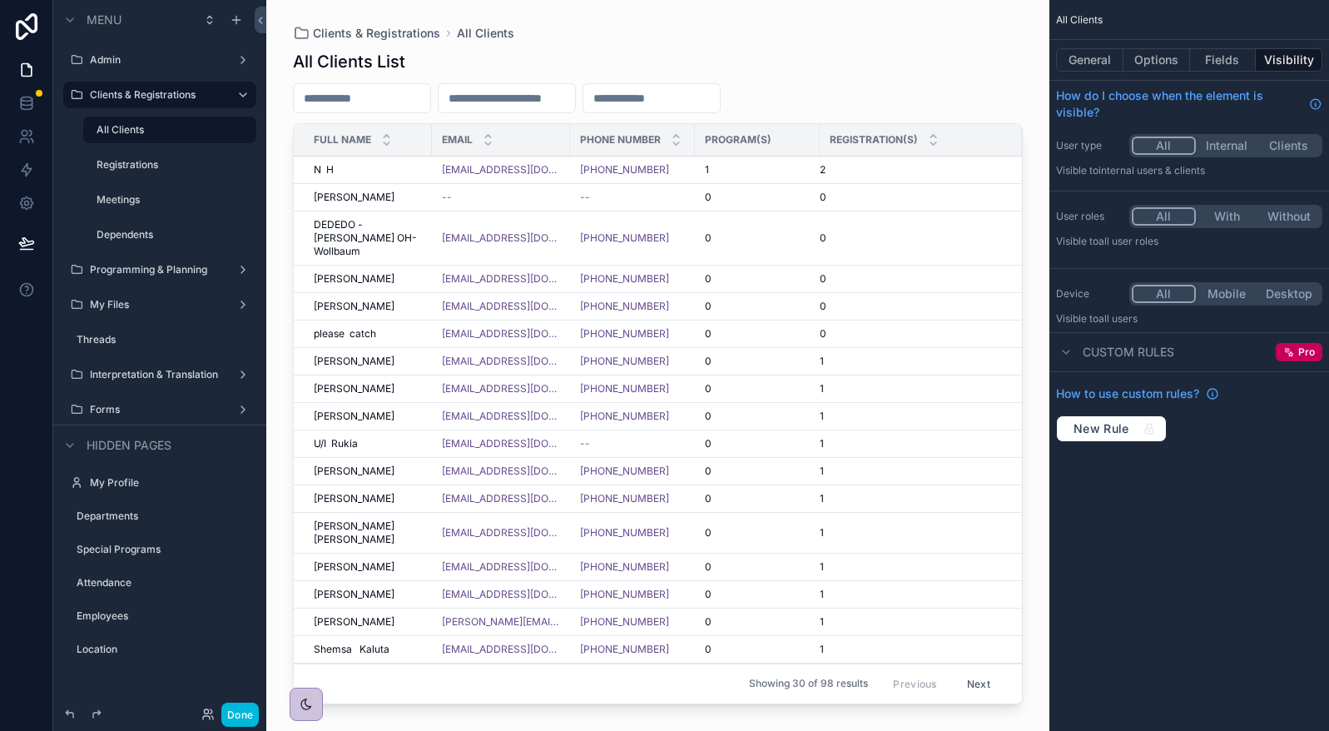
click at [1100, 62] on button "General" at bounding box center [1089, 59] width 67 height 23
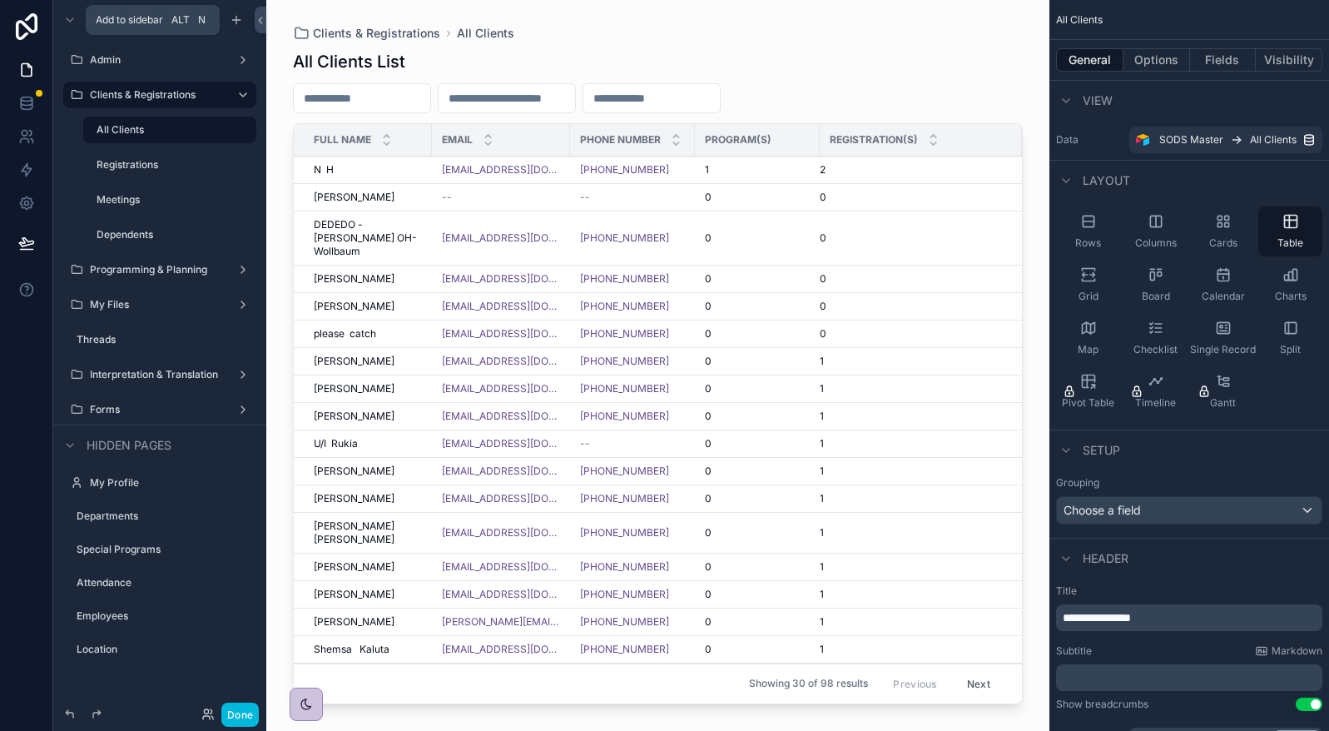
click at [231, 22] on icon "scrollable content" at bounding box center [236, 19] width 13 height 13
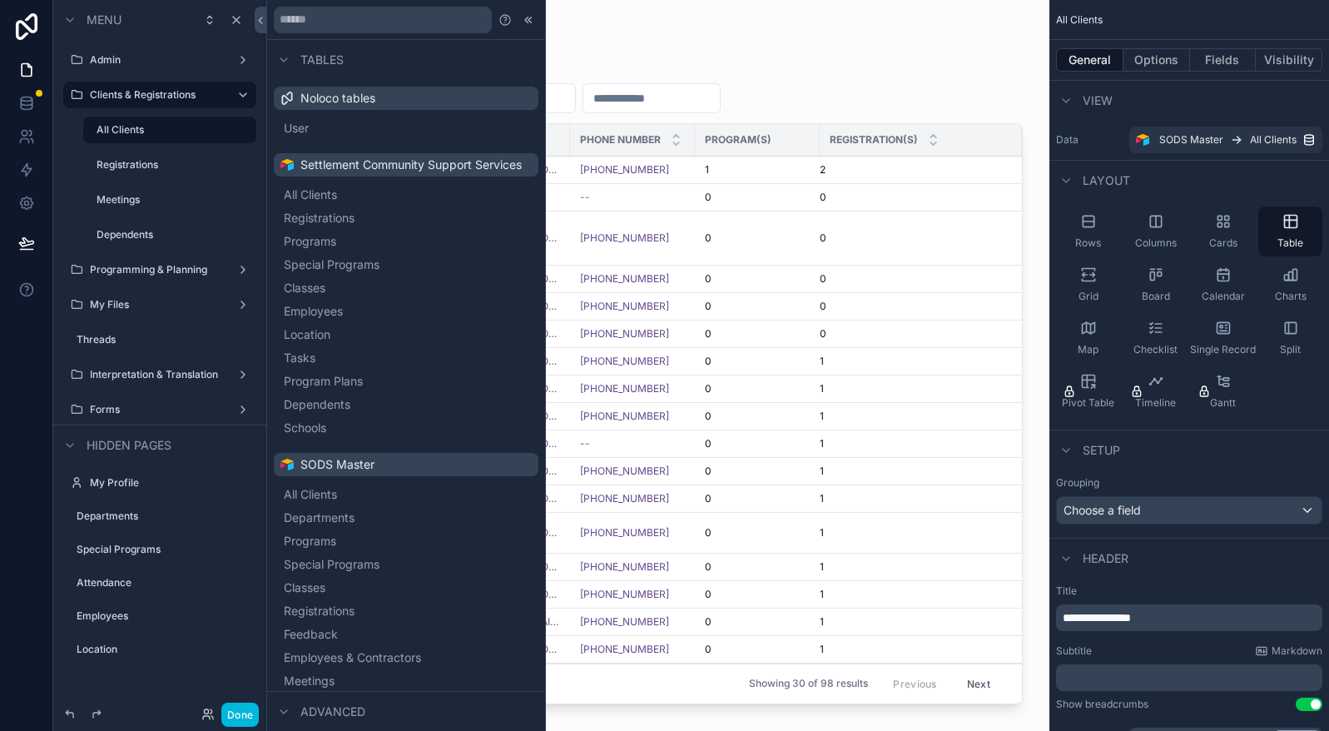
click at [0, 0] on div "scrollable content" at bounding box center [0, 0] width 0 height 0
click at [294, 152] on div "Clone" at bounding box center [301, 153] width 51 height 17
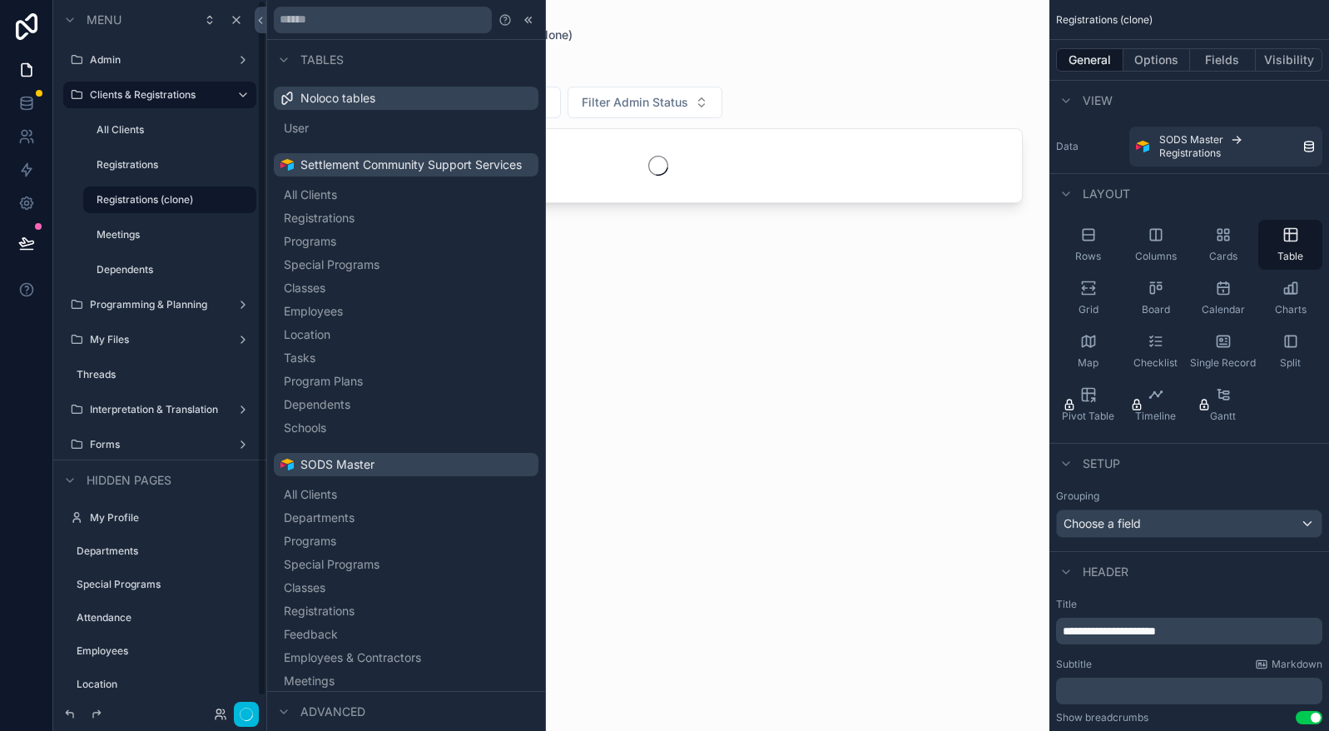
click at [0, 0] on icon "scrollable content" at bounding box center [0, 0] width 0 height 0
click at [180, 185] on div "**********" at bounding box center [169, 200] width 193 height 30
click at [177, 186] on div "**********" at bounding box center [170, 199] width 166 height 27
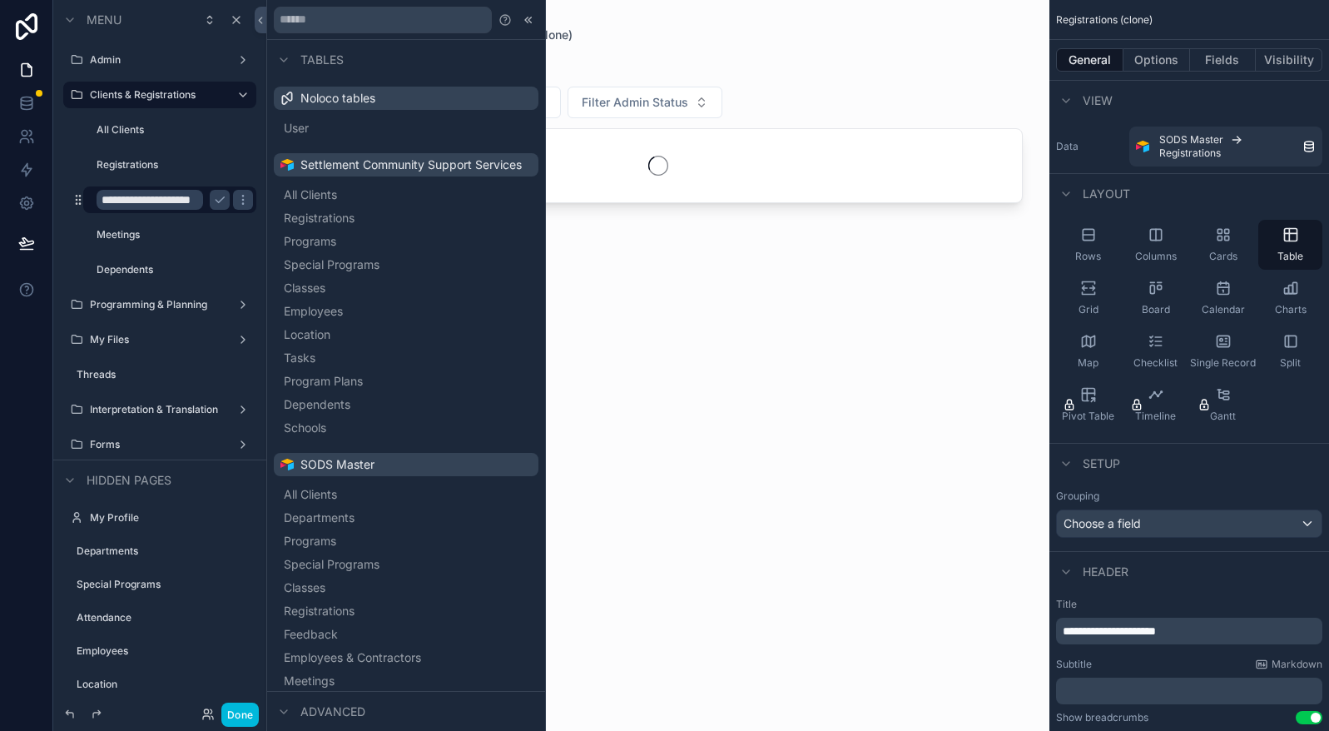
click at [174, 190] on input "**********" at bounding box center [150, 200] width 107 height 20
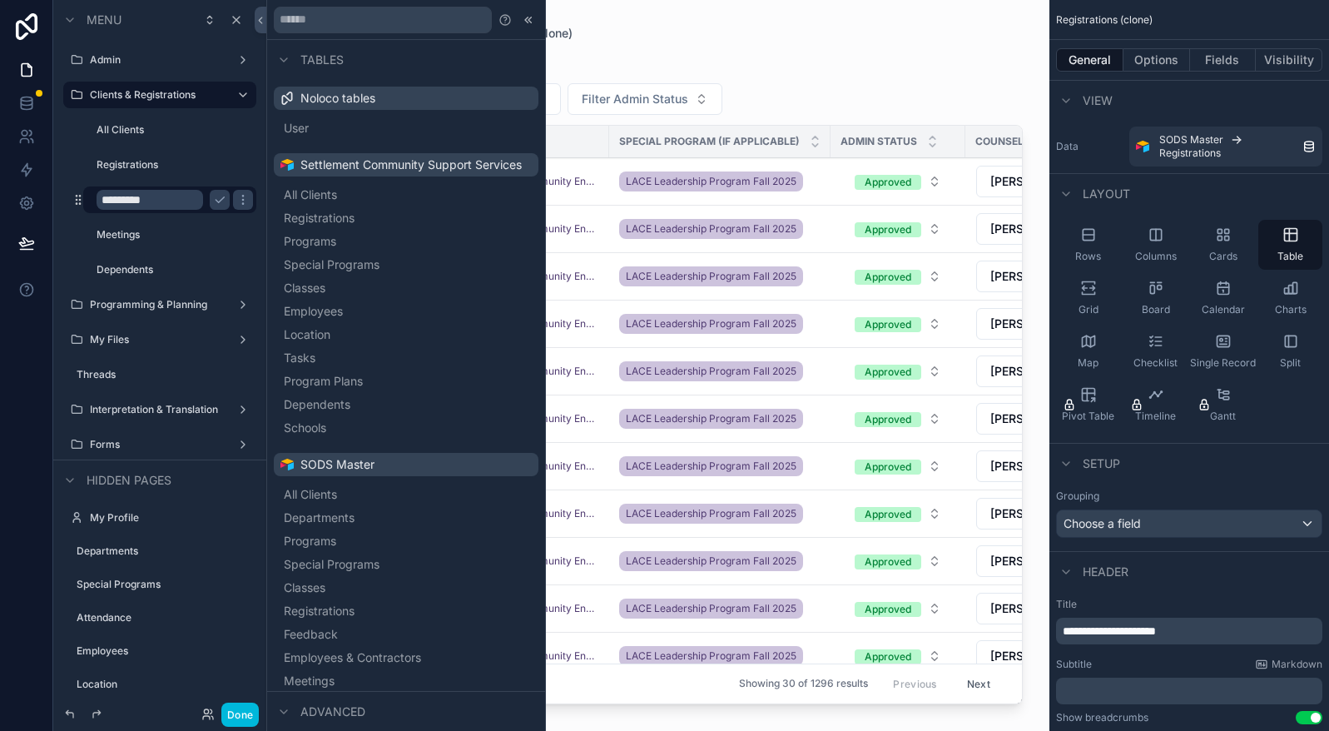
type input "**********"
click at [226, 205] on icon "scrollable content" at bounding box center [219, 199] width 13 height 13
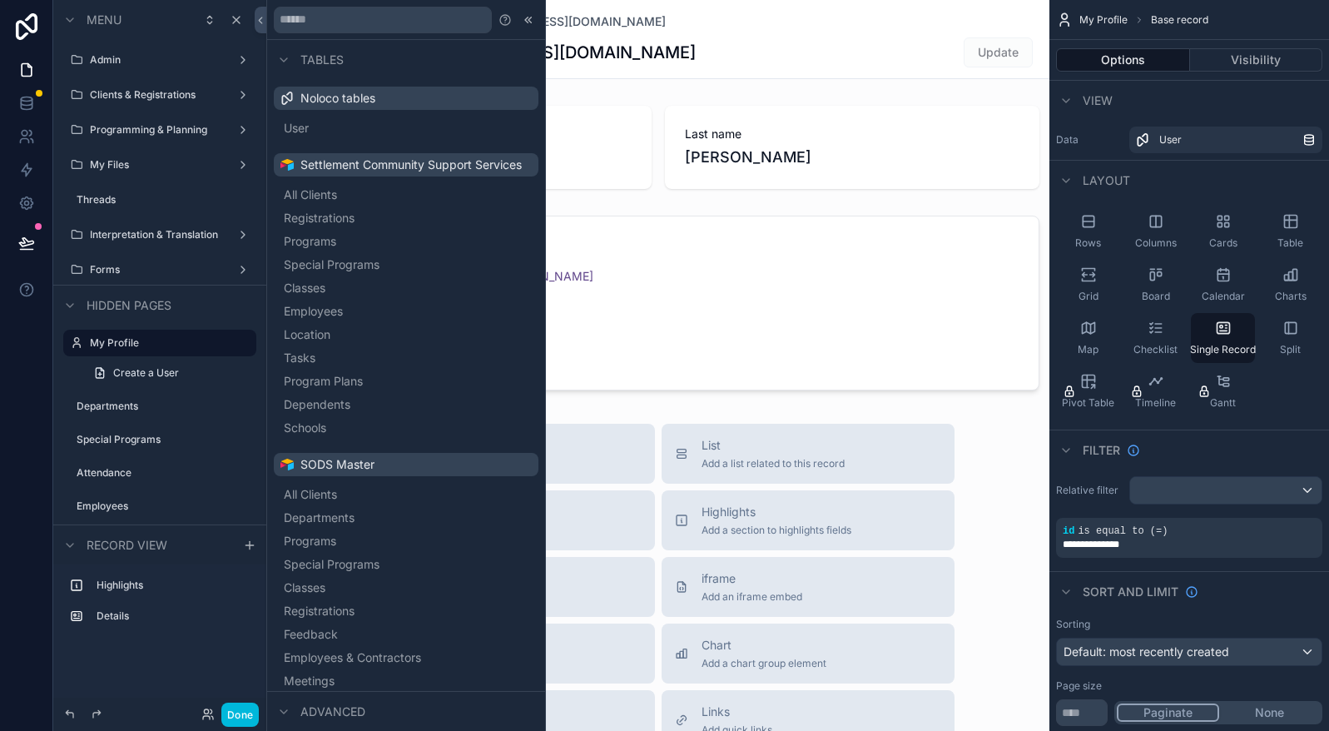
click at [759, 48] on div "nicole@lemontrii.com Update" at bounding box center [657, 53] width 763 height 32
click at [122, 127] on label "Programming & Planning" at bounding box center [156, 129] width 133 height 13
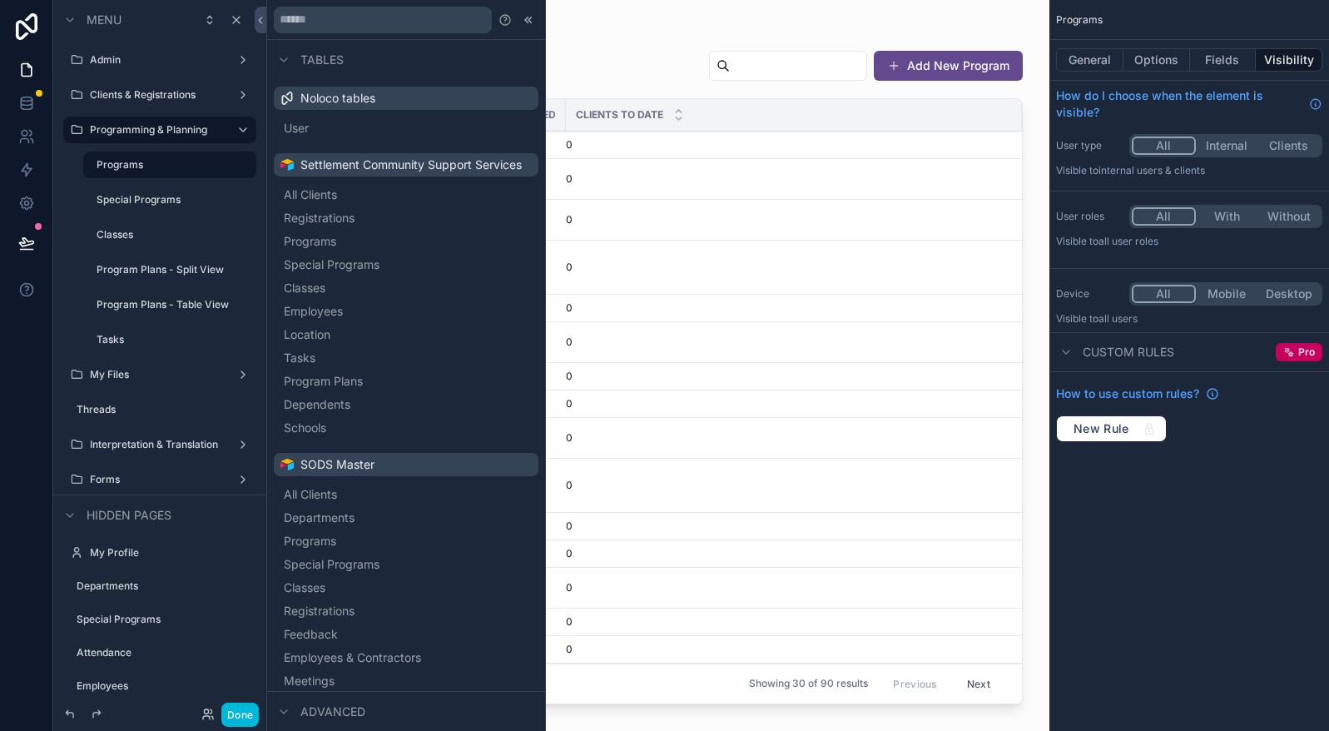
click at [0, 0] on div "scrollable content" at bounding box center [0, 0] width 0 height 0
click at [140, 99] on label "Clients & Registrations" at bounding box center [156, 94] width 133 height 13
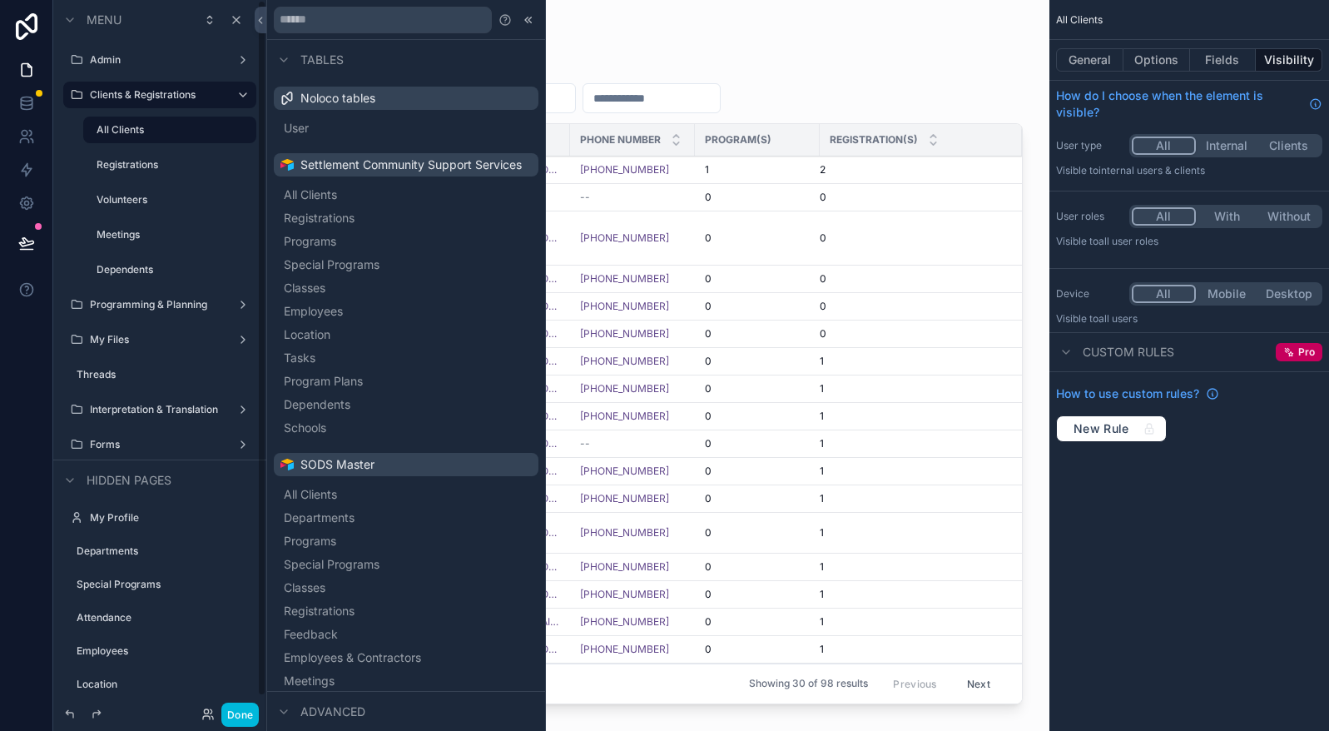
click at [154, 211] on div "Volunteers" at bounding box center [170, 199] width 166 height 27
click at [129, 194] on label "Volunteers" at bounding box center [172, 199] width 150 height 13
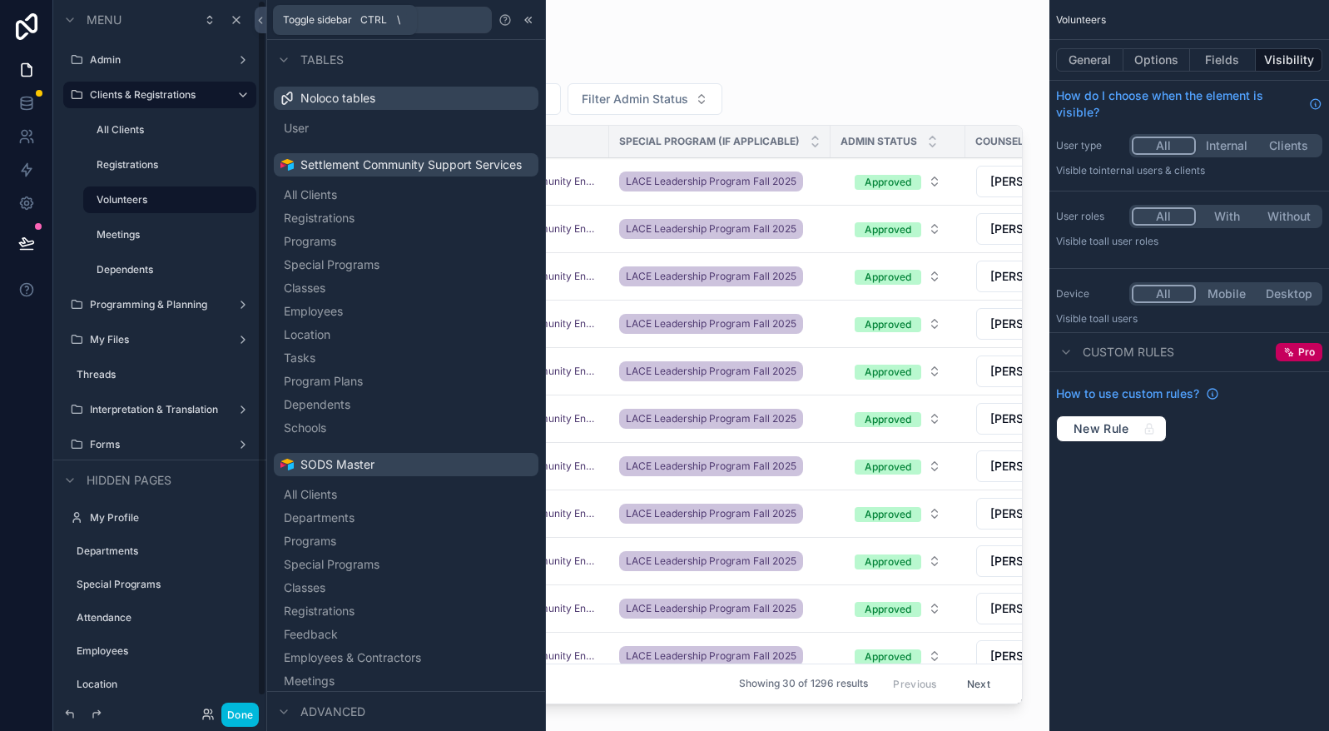
click at [258, 14] on icon at bounding box center [261, 20] width 12 height 12
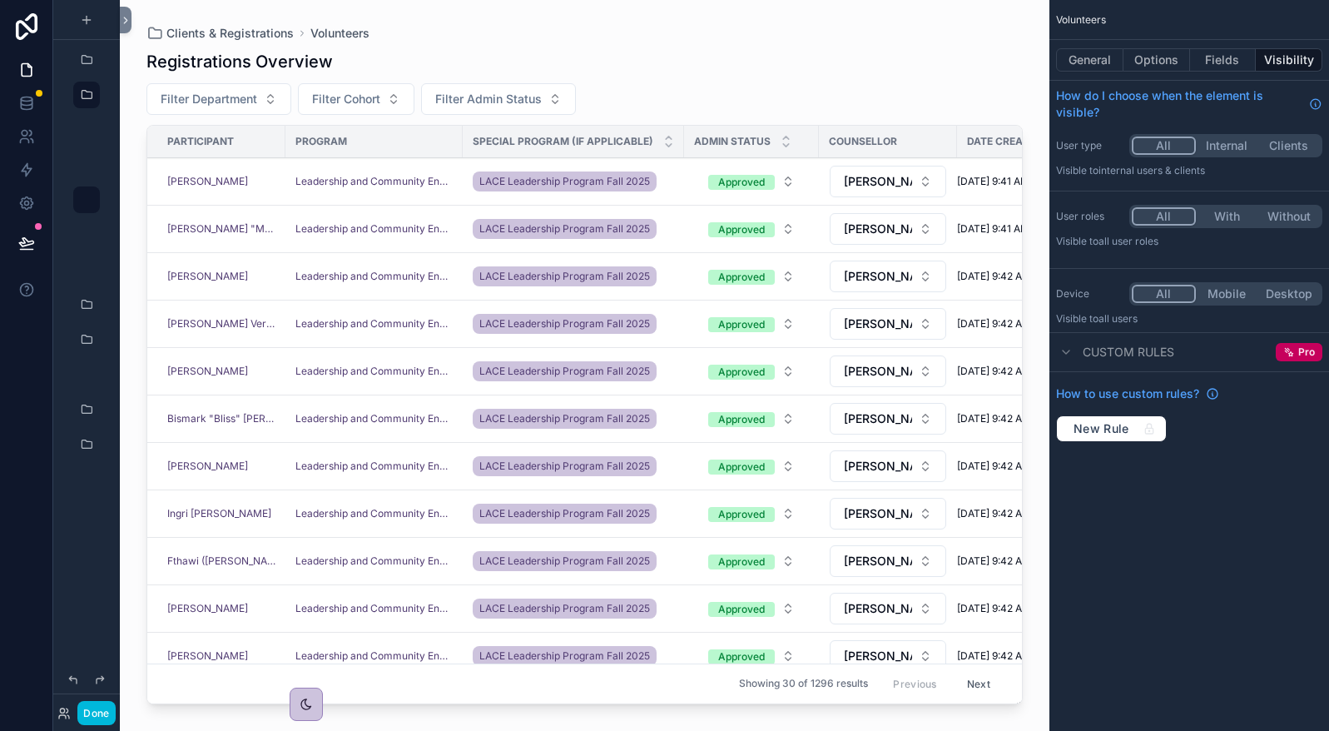
click at [742, 80] on div "scrollable content" at bounding box center [585, 355] width 930 height 711
click at [1098, 64] on button "General" at bounding box center [1089, 59] width 67 height 23
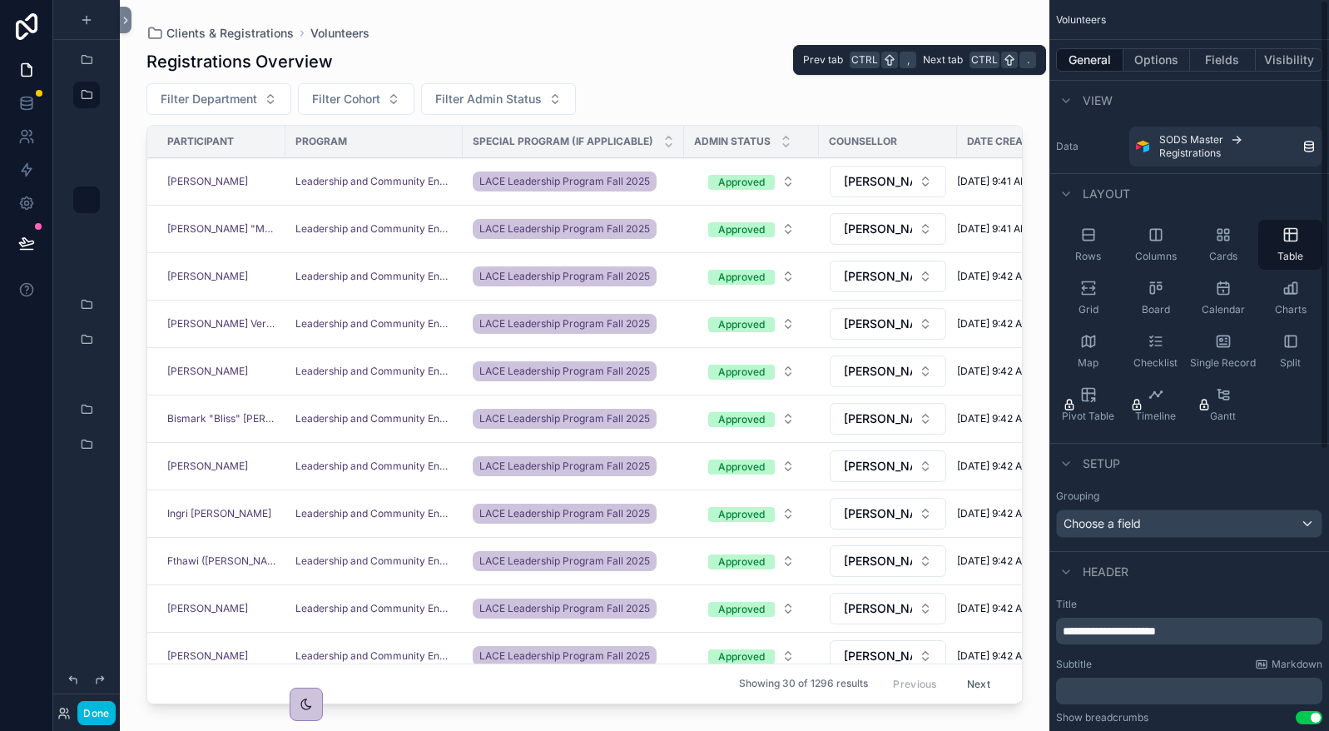
click at [1214, 55] on button "Fields" at bounding box center [1223, 59] width 67 height 23
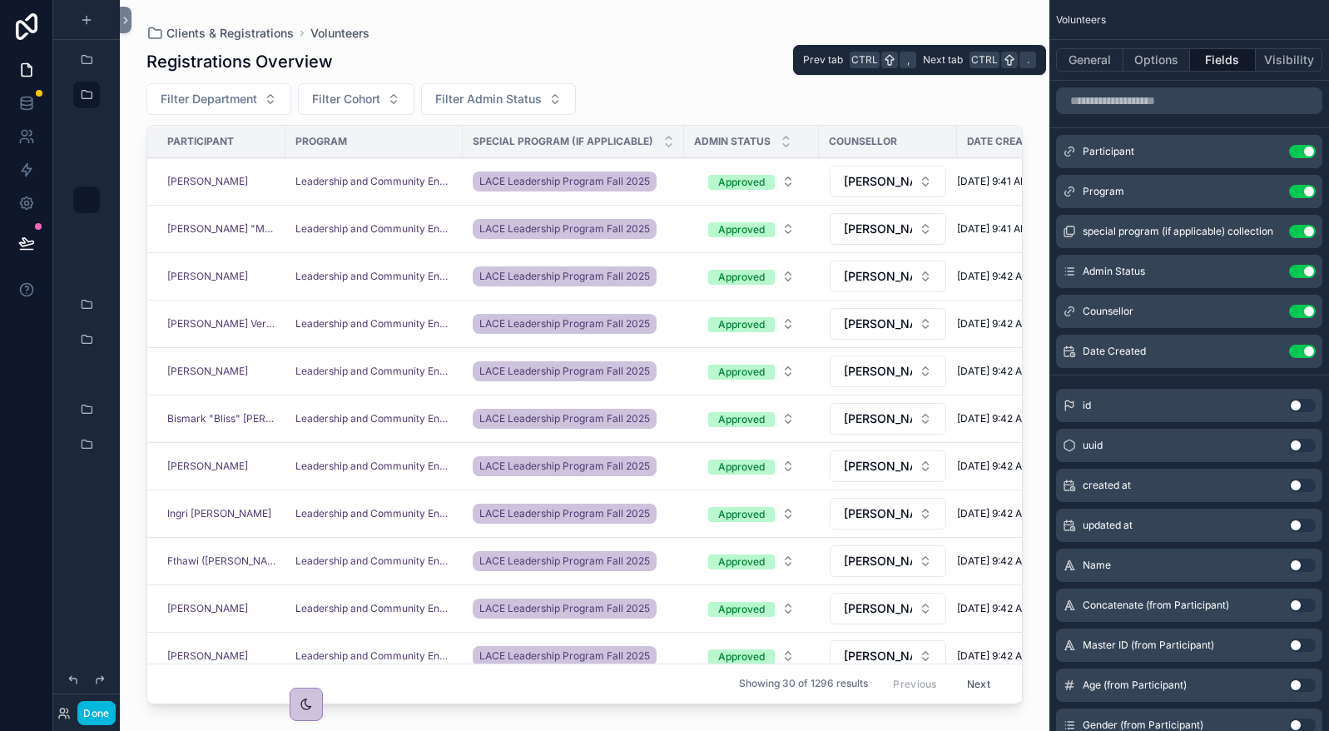
click at [1175, 64] on button "Options" at bounding box center [1157, 59] width 67 height 23
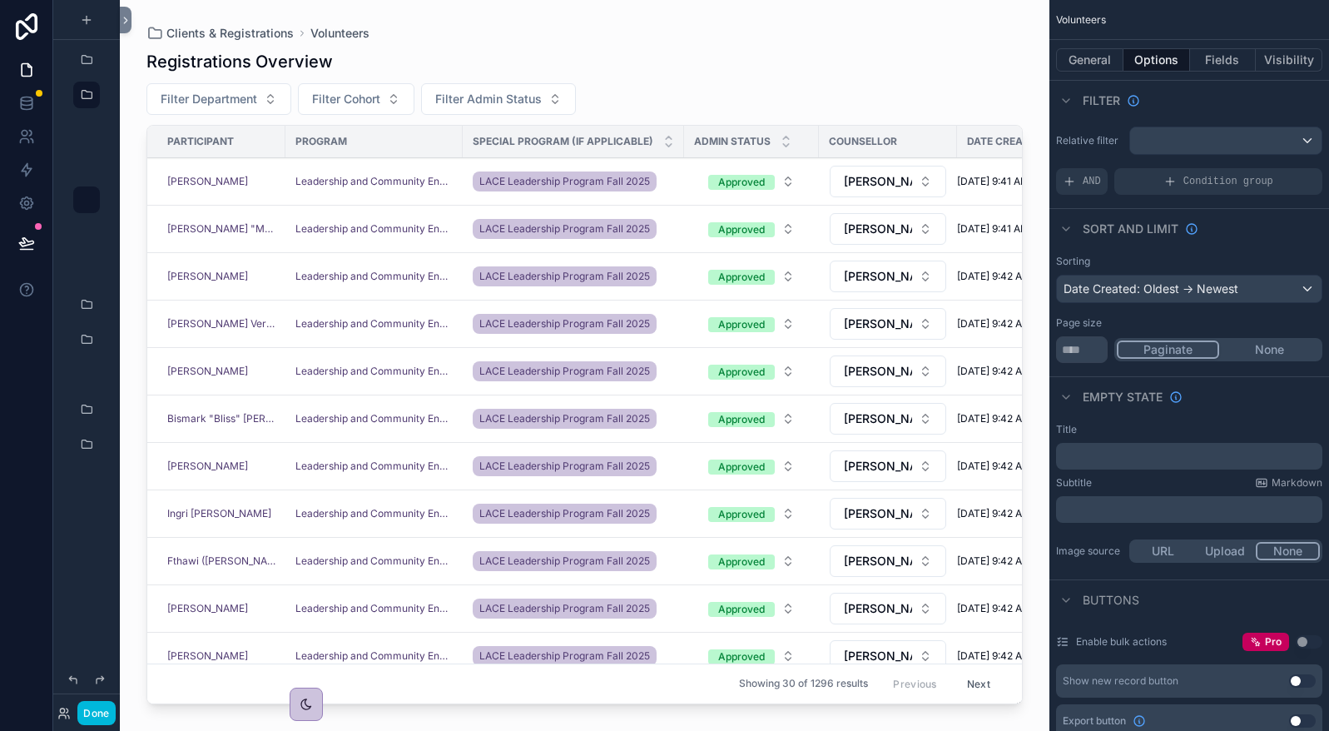
click at [1083, 179] on span "AND" at bounding box center [1092, 181] width 18 height 13
click at [0, 0] on div "scrollable content" at bounding box center [0, 0] width 0 height 0
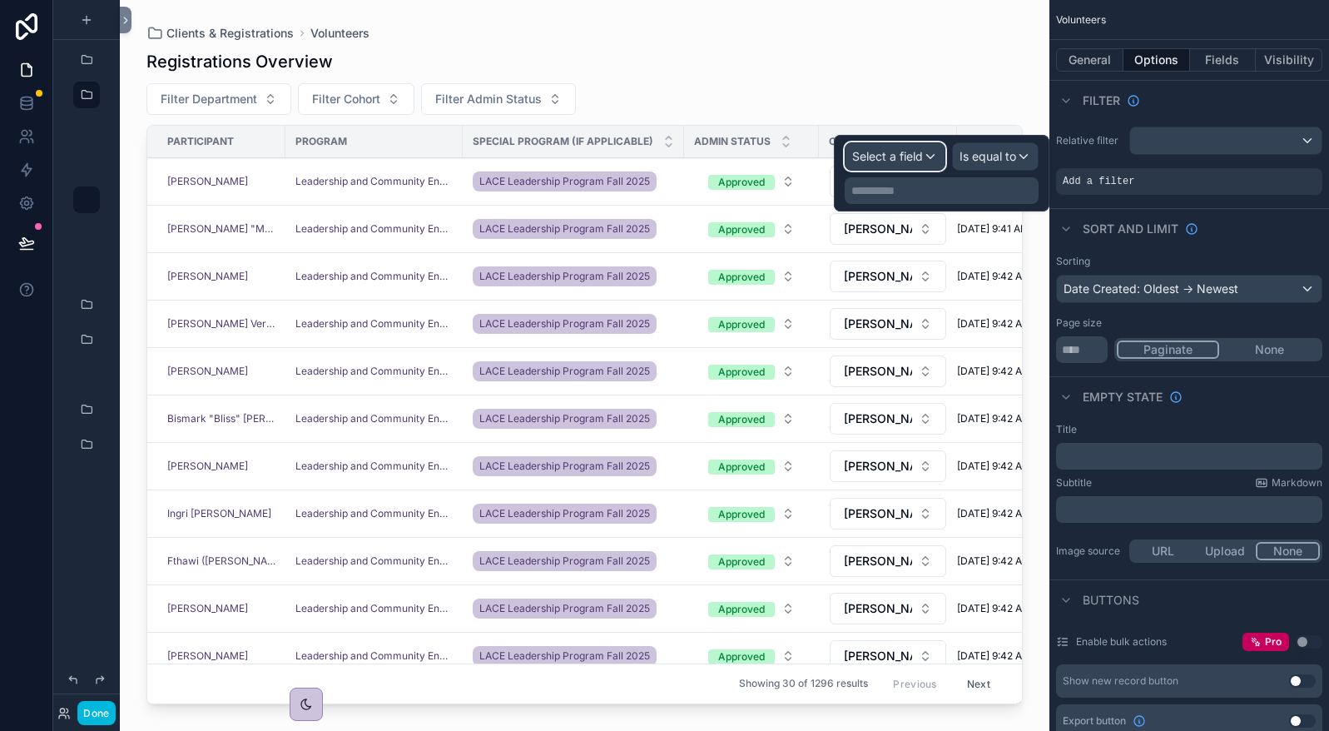
click at [926, 158] on div "Select a field" at bounding box center [895, 156] width 99 height 27
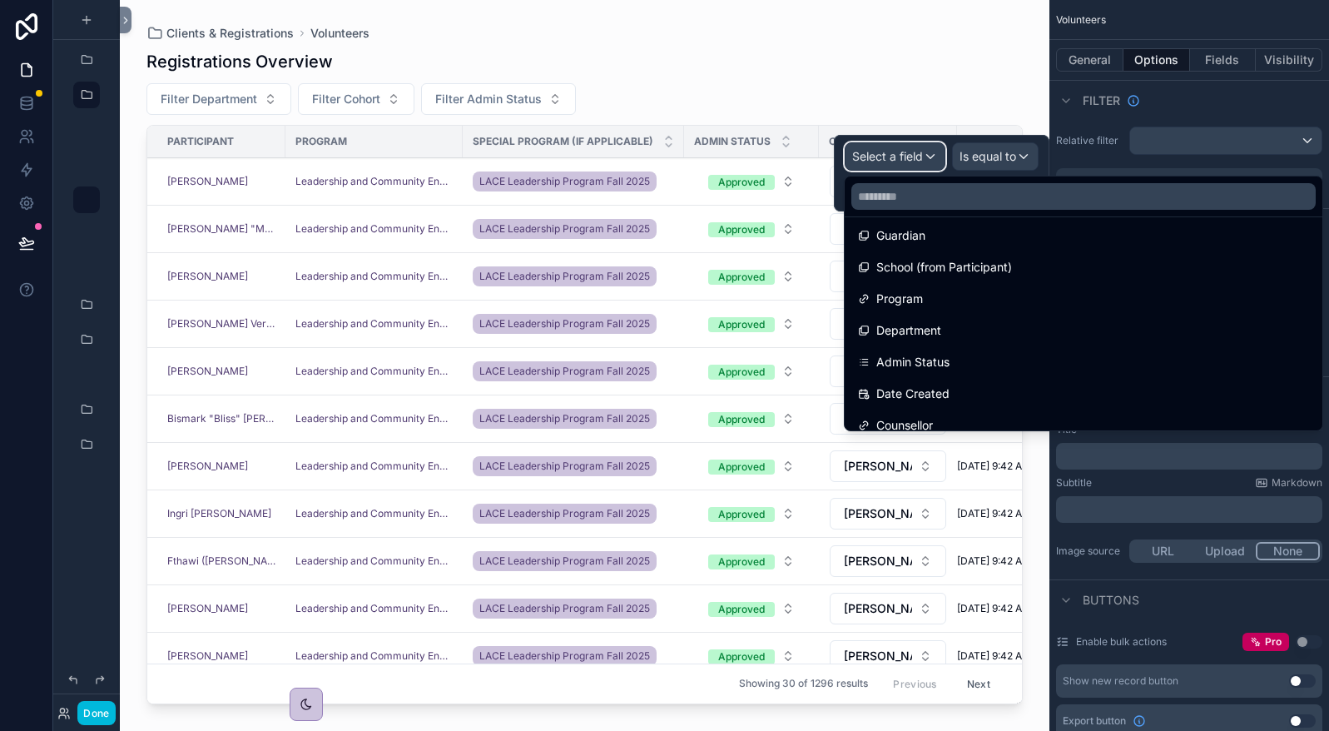
scroll to position [333, 0]
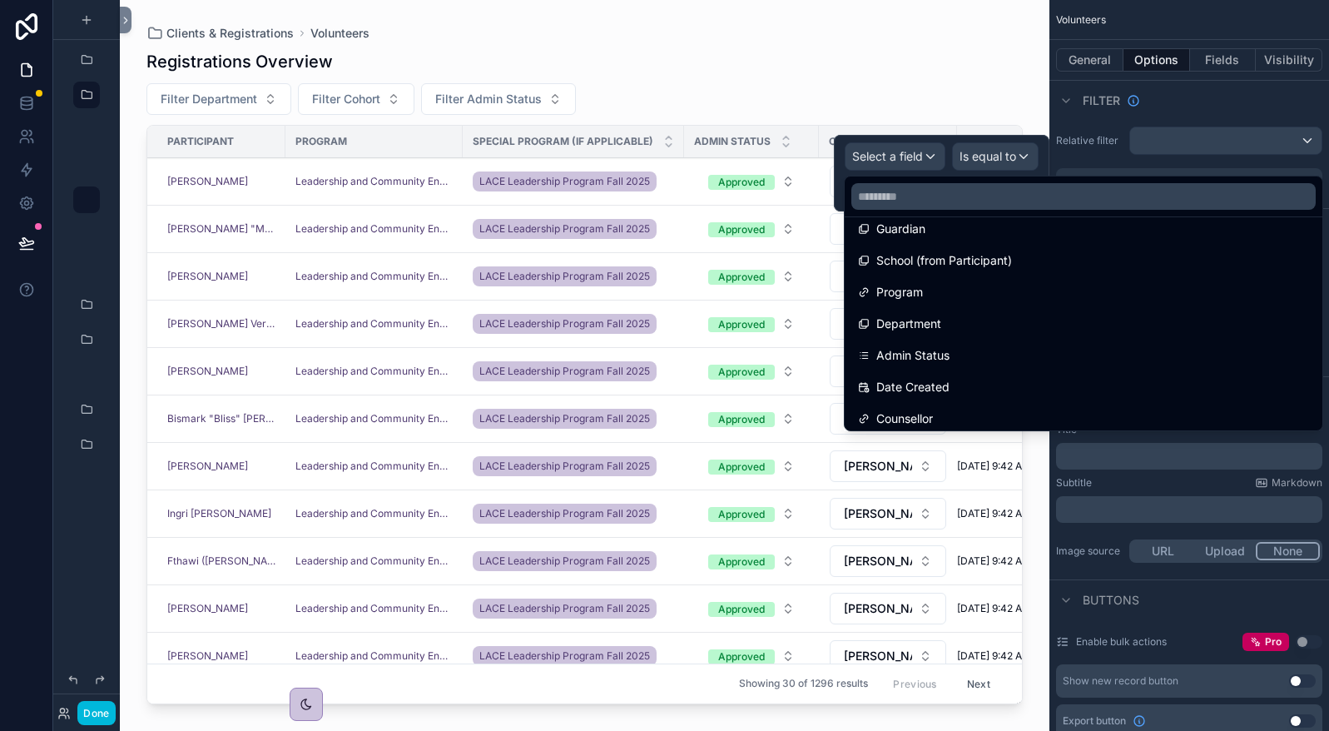
click at [972, 281] on div "Program" at bounding box center [1083, 292] width 471 height 30
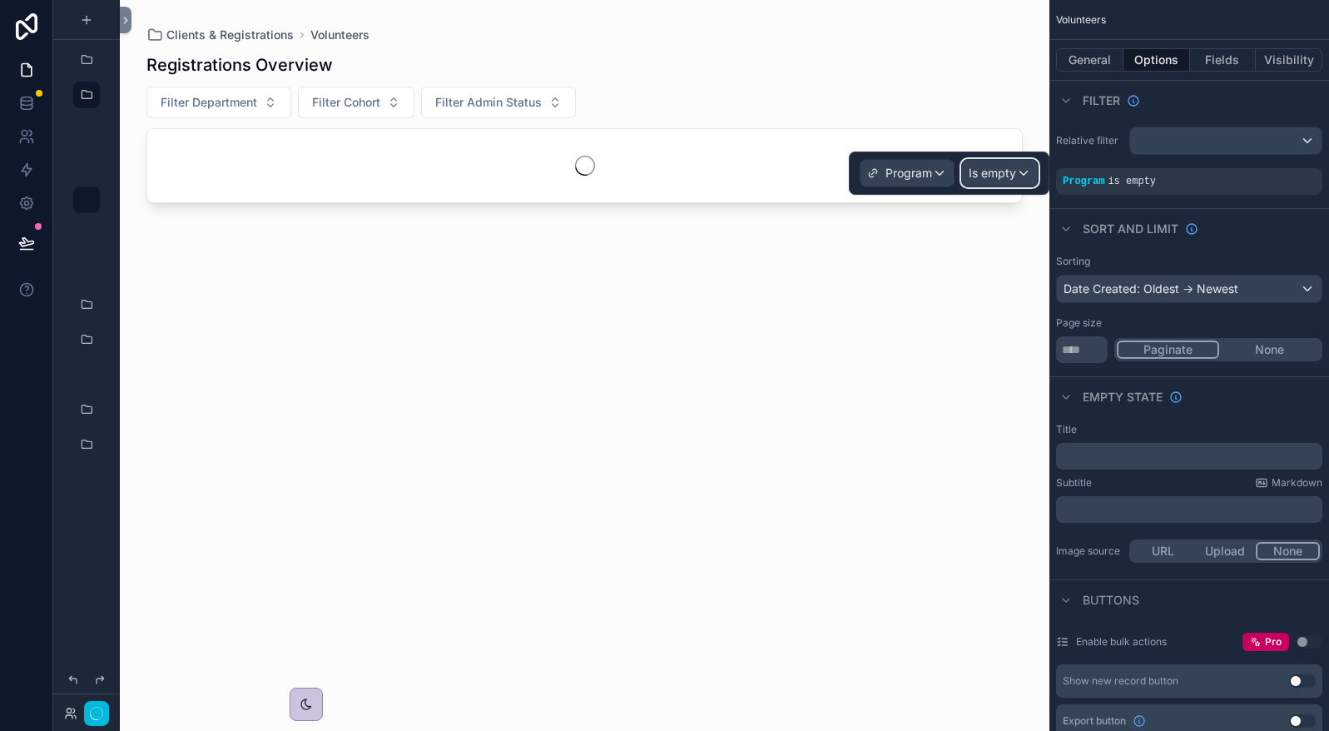
click at [1014, 173] on span "Is empty" at bounding box center [992, 173] width 47 height 17
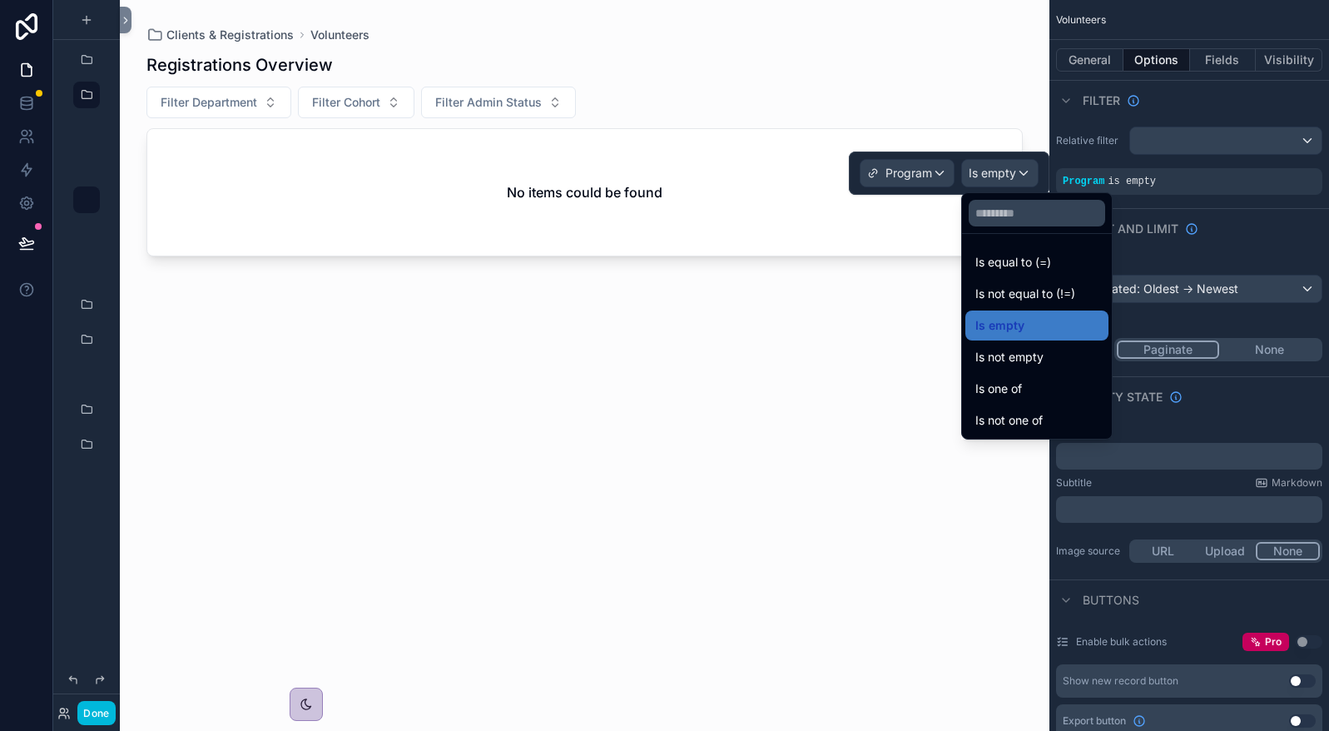
click at [1011, 378] on div "Is one of" at bounding box center [1037, 389] width 143 height 30
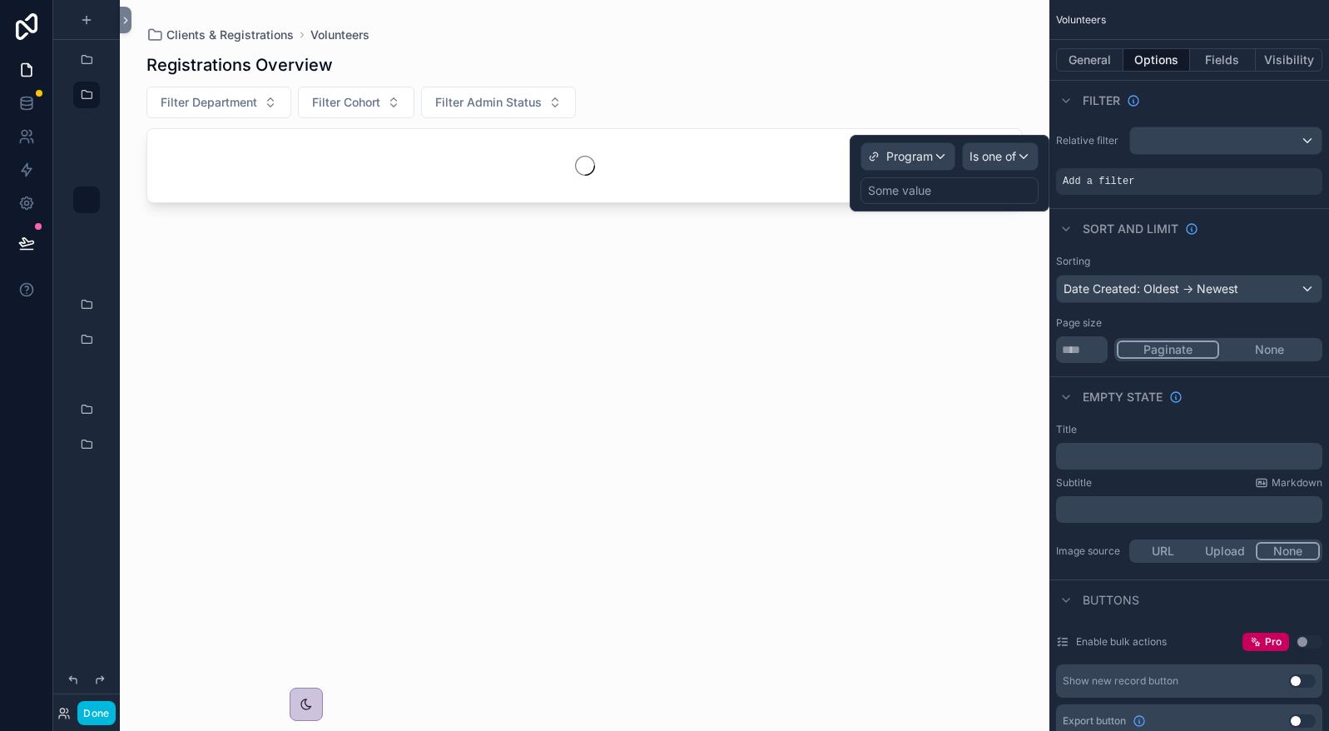
click at [987, 189] on div "Some value" at bounding box center [950, 190] width 178 height 27
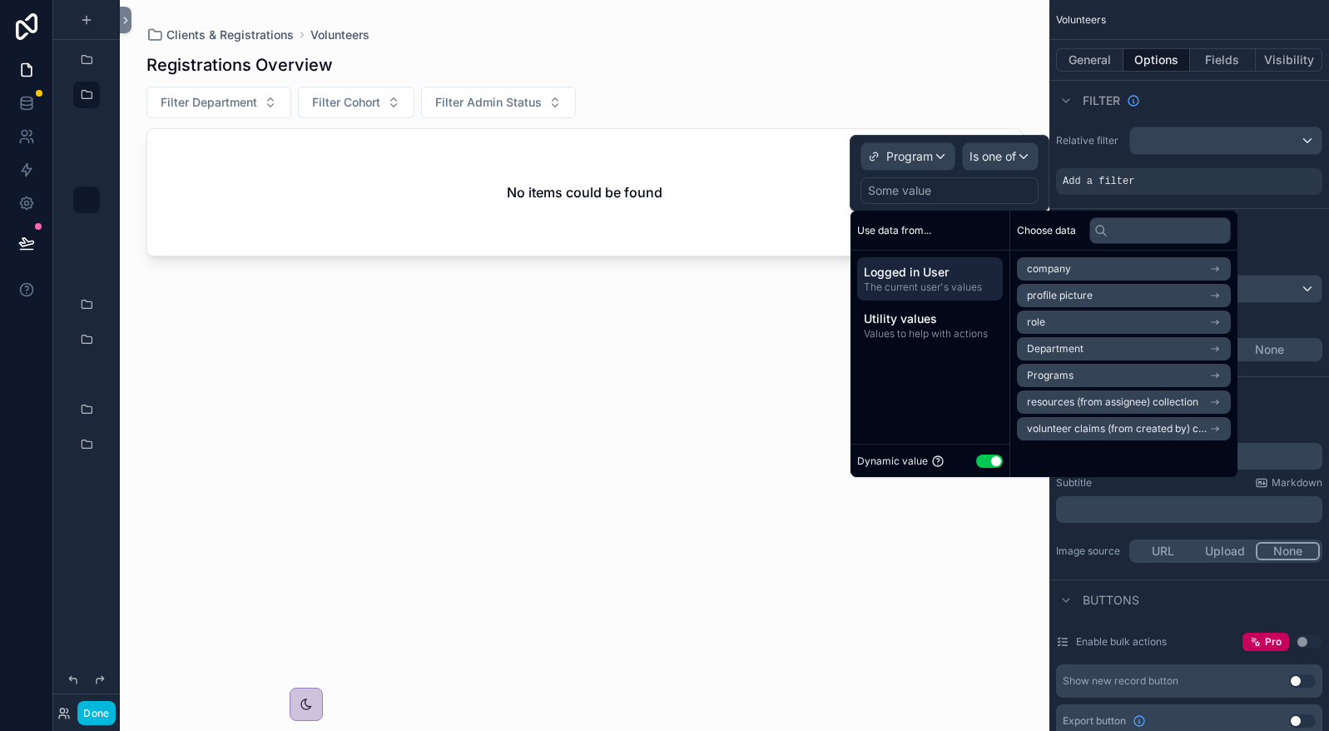
click at [984, 459] on button "Use setting" at bounding box center [989, 460] width 27 height 13
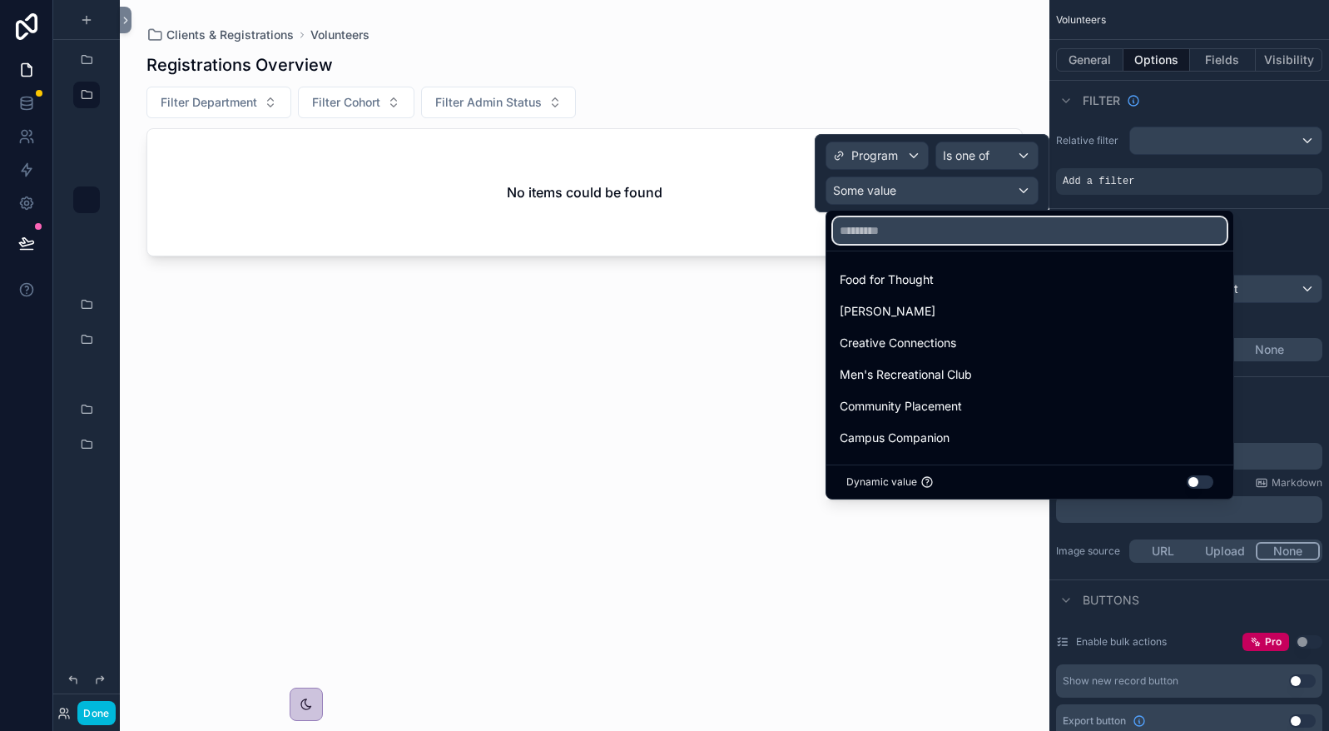
click at [931, 230] on input "text" at bounding box center [1030, 230] width 394 height 27
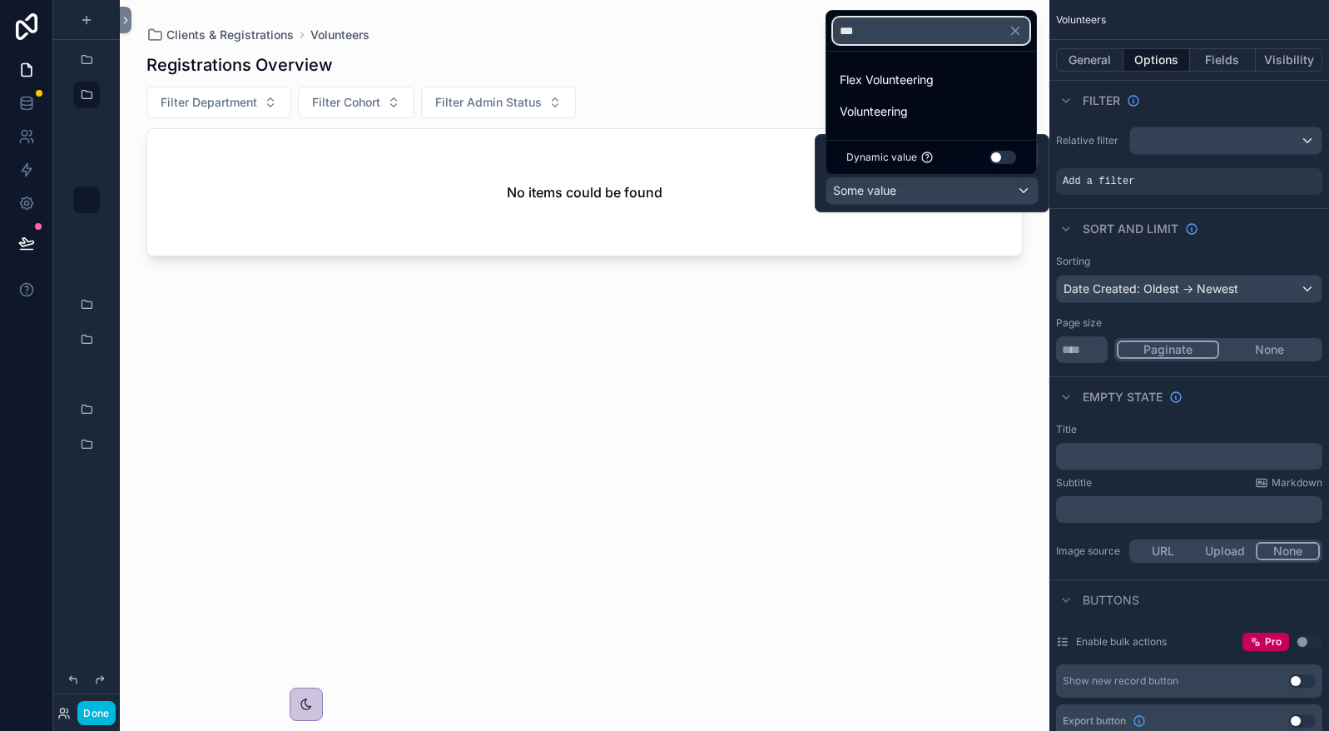
type input "***"
click at [936, 117] on div "Volunteering" at bounding box center [931, 112] width 183 height 20
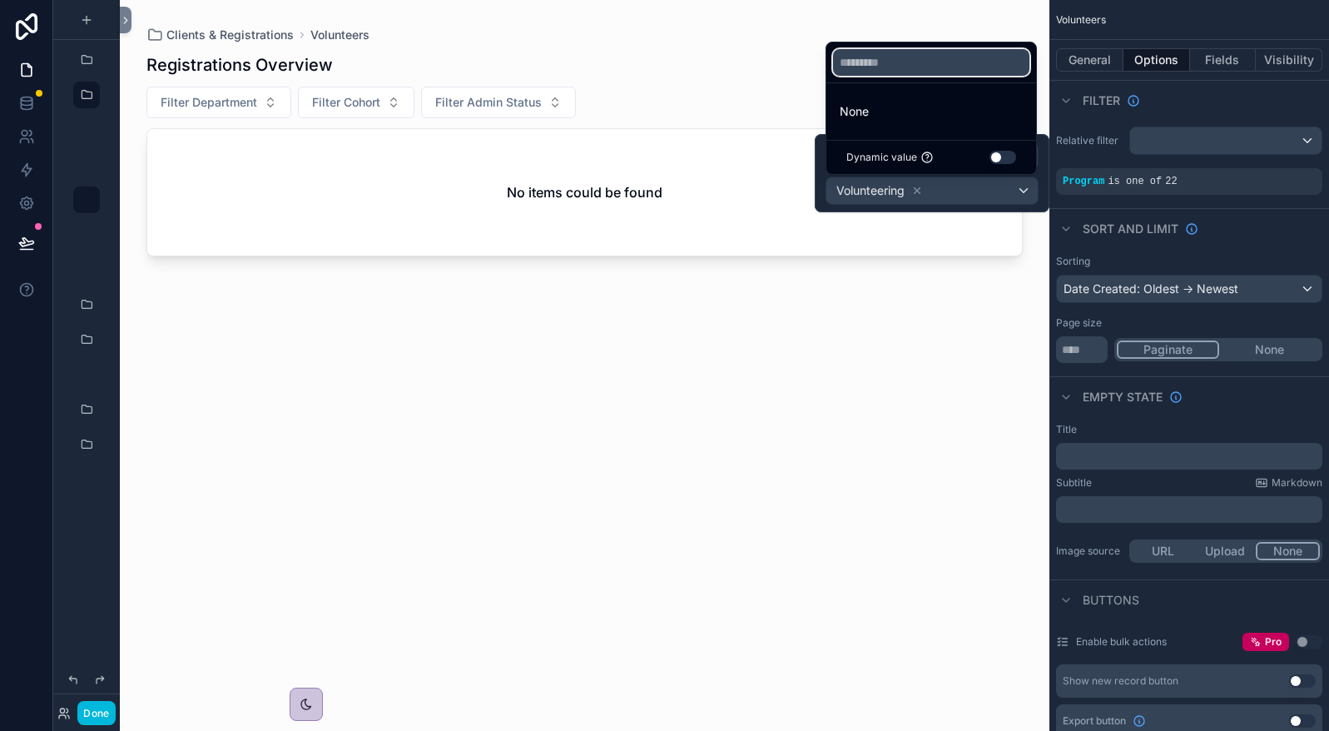
click at [901, 59] on input "text" at bounding box center [931, 62] width 196 height 27
type input "***"
